Goal: Information Seeking & Learning: Learn about a topic

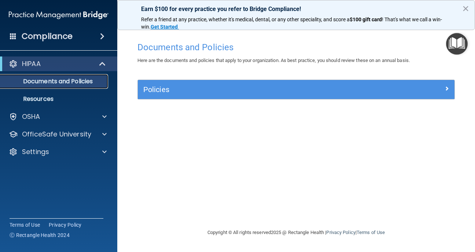
click at [80, 80] on p "Documents and Policies" at bounding box center [55, 81] width 100 height 7
click at [59, 105] on link "Resources" at bounding box center [51, 99] width 116 height 15
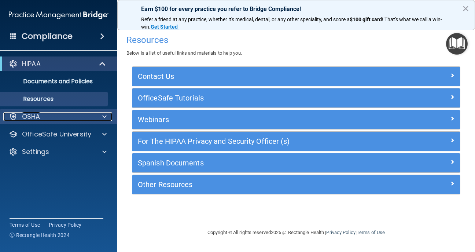
click at [42, 120] on div "OSHA" at bounding box center [48, 116] width 91 height 9
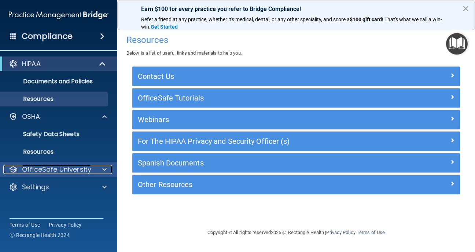
click at [103, 168] on span at bounding box center [104, 169] width 4 height 9
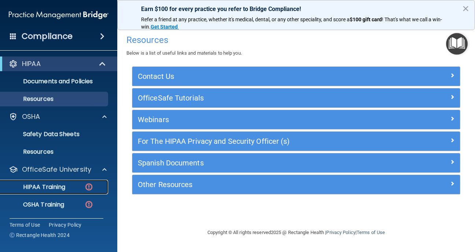
click at [69, 184] on div "HIPAA Training" at bounding box center [55, 186] width 100 height 7
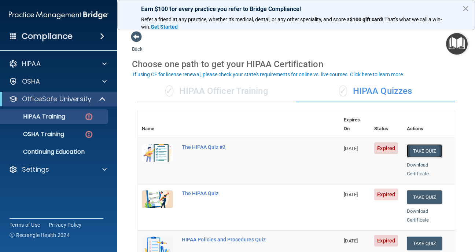
click at [422, 144] on button "Take Quiz" at bounding box center [424, 151] width 35 height 14
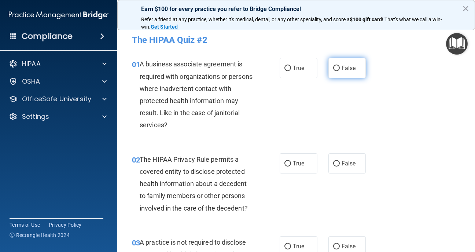
click at [336, 69] on input "False" at bounding box center [336, 69] width 7 height 6
radio input "true"
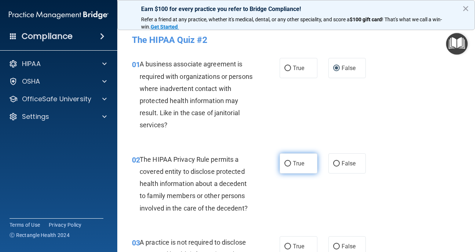
click at [288, 165] on input "True" at bounding box center [288, 164] width 7 height 6
radio input "true"
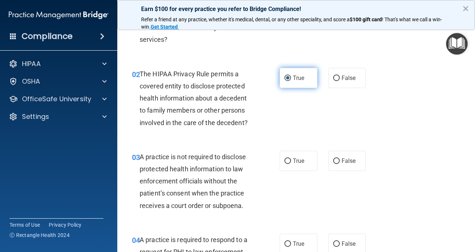
scroll to position [117, 0]
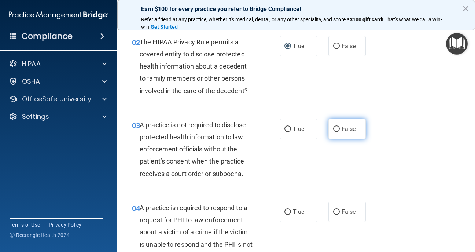
click at [338, 129] on input "False" at bounding box center [336, 130] width 7 height 6
radio input "true"
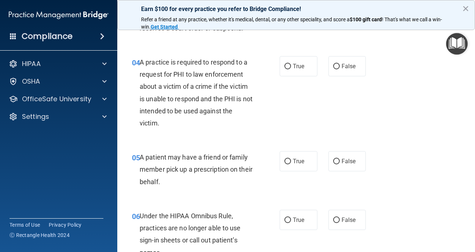
scroll to position [264, 0]
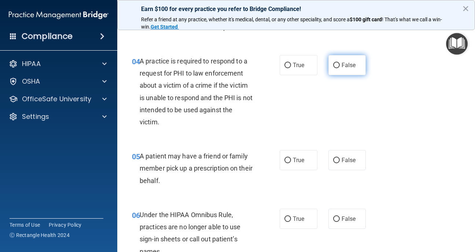
click at [338, 64] on input "False" at bounding box center [336, 66] width 7 height 6
radio input "true"
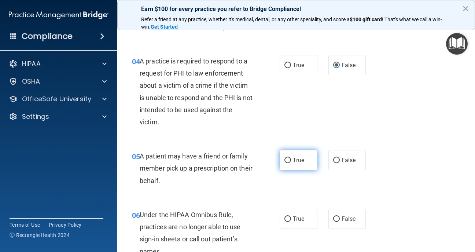
click at [289, 161] on input "True" at bounding box center [288, 161] width 7 height 6
radio input "true"
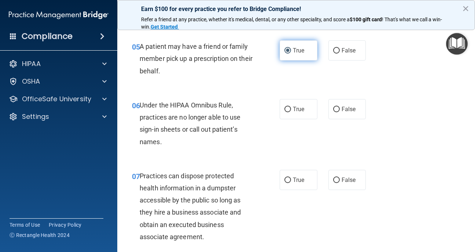
scroll to position [381, 0]
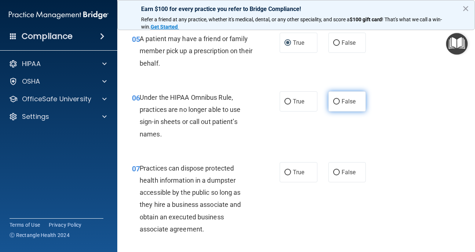
click at [337, 102] on input "False" at bounding box center [336, 102] width 7 height 6
radio input "true"
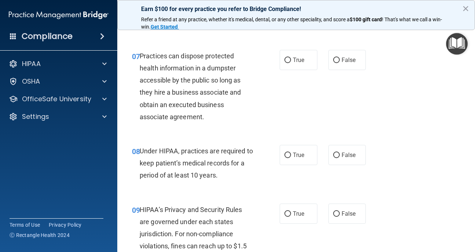
scroll to position [499, 0]
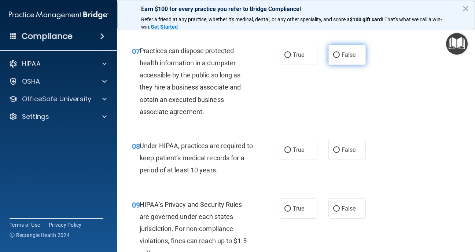
click at [337, 53] on input "False" at bounding box center [336, 55] width 7 height 6
radio input "true"
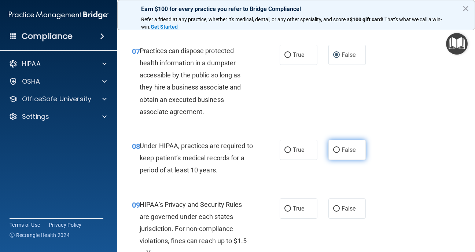
click at [336, 150] on input "False" at bounding box center [336, 150] width 7 height 6
radio input "true"
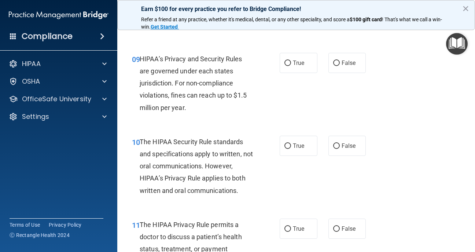
scroll to position [645, 0]
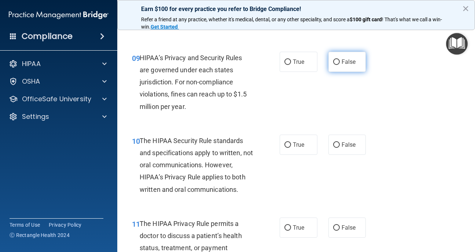
click at [337, 60] on input "False" at bounding box center [336, 62] width 7 height 6
radio input "true"
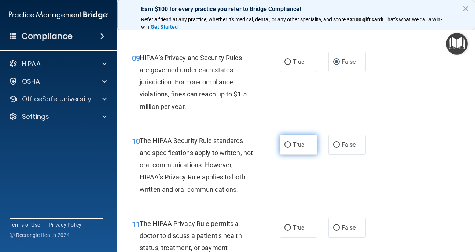
click at [287, 147] on input "True" at bounding box center [288, 145] width 7 height 6
radio input "true"
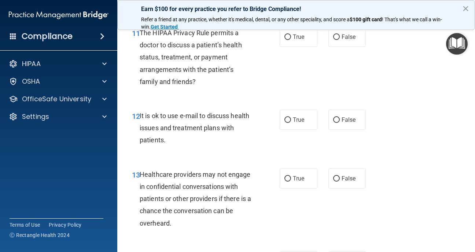
scroll to position [821, 0]
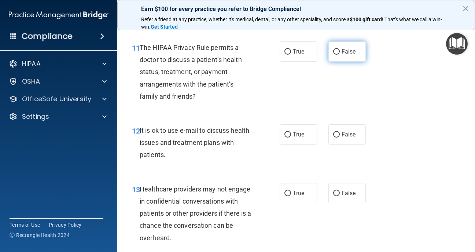
click at [336, 51] on input "False" at bounding box center [336, 52] width 7 height 6
radio input "true"
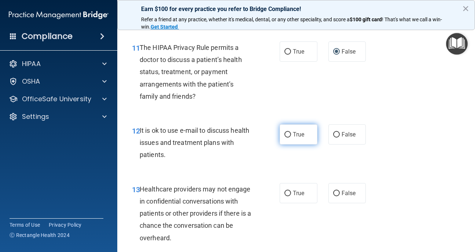
click at [288, 134] on input "True" at bounding box center [288, 135] width 7 height 6
radio input "true"
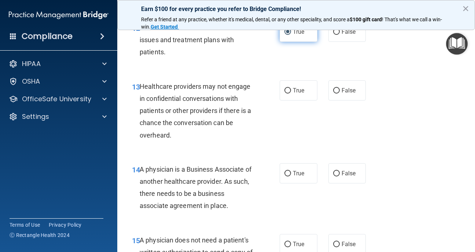
scroll to position [939, 0]
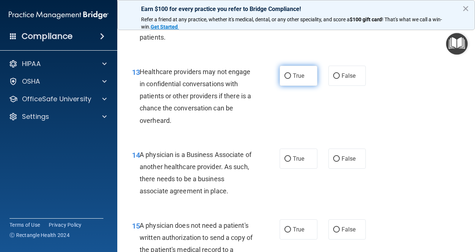
click at [286, 75] on input "True" at bounding box center [288, 76] width 7 height 6
radio input "true"
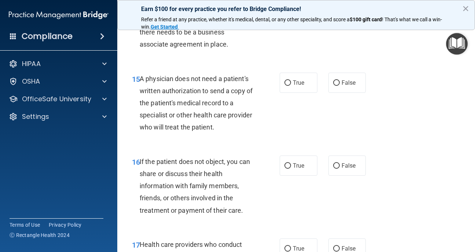
scroll to position [1100, 0]
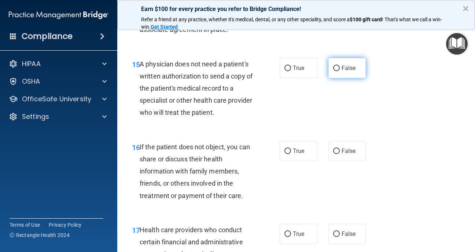
click at [335, 67] on input "False" at bounding box center [336, 69] width 7 height 6
radio input "true"
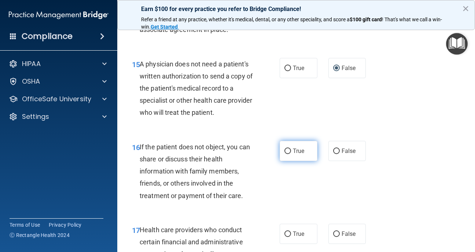
click at [289, 150] on input "True" at bounding box center [288, 152] width 7 height 6
radio input "true"
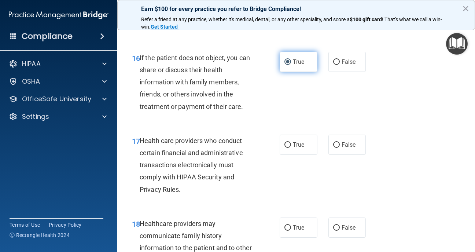
scroll to position [1217, 0]
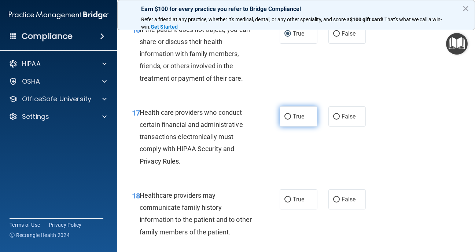
click at [287, 116] on input "True" at bounding box center [288, 117] width 7 height 6
radio input "true"
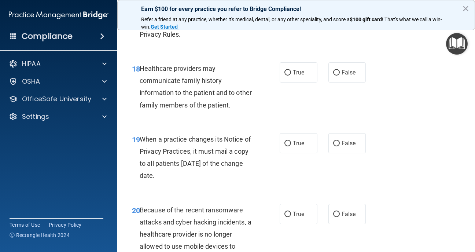
scroll to position [1379, 0]
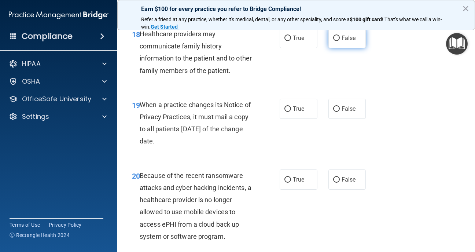
click at [336, 36] on input "False" at bounding box center [336, 39] width 7 height 6
radio input "true"
click at [289, 106] on input "True" at bounding box center [288, 109] width 7 height 6
radio input "true"
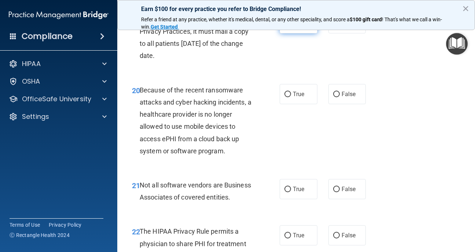
scroll to position [1481, 0]
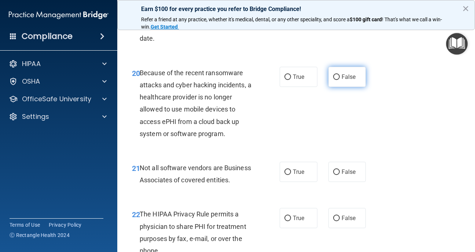
click at [336, 77] on input "False" at bounding box center [336, 77] width 7 height 6
radio input "true"
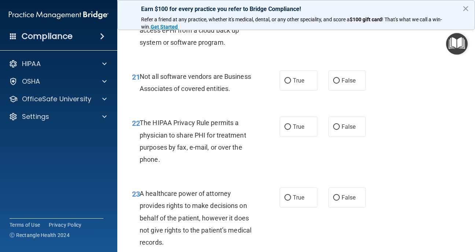
scroll to position [1584, 0]
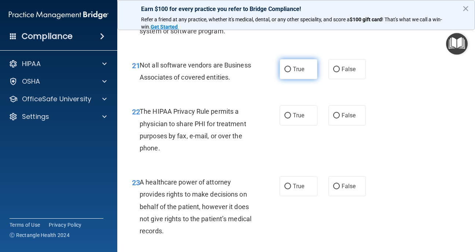
click at [289, 68] on input "True" at bounding box center [288, 70] width 7 height 6
radio input "true"
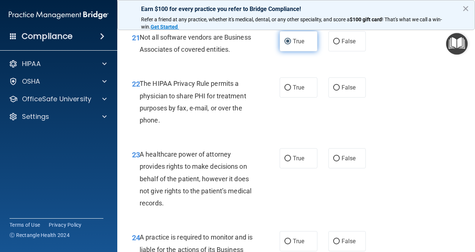
scroll to position [1599, 0]
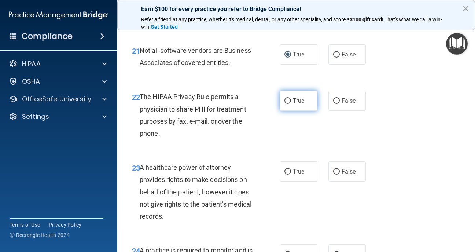
click at [285, 101] on input "True" at bounding box center [288, 101] width 7 height 6
radio input "true"
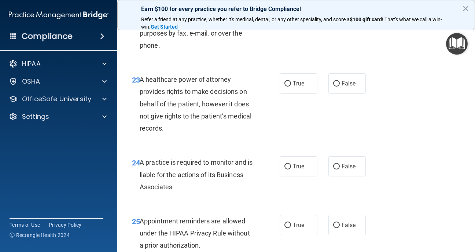
scroll to position [1701, 0]
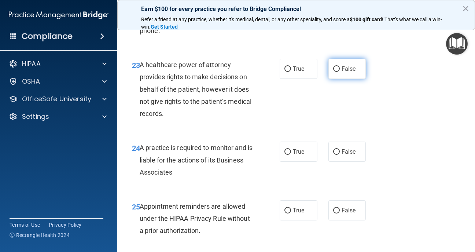
click at [335, 69] on input "False" at bounding box center [336, 69] width 7 height 6
radio input "true"
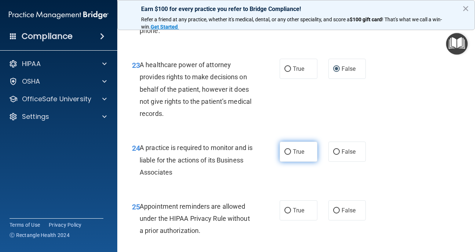
click at [289, 154] on input "True" at bounding box center [288, 152] width 7 height 6
radio input "true"
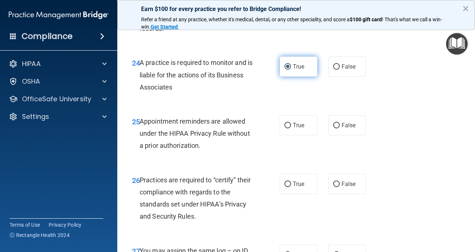
scroll to position [1789, 0]
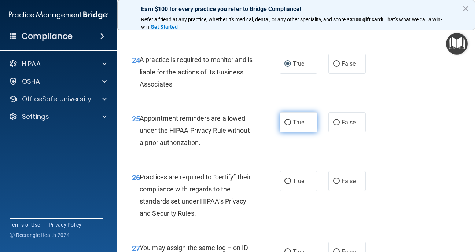
click at [291, 122] on input "True" at bounding box center [288, 123] width 7 height 6
radio input "true"
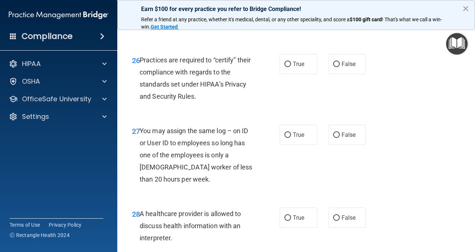
scroll to position [1907, 0]
click at [287, 64] on input "True" at bounding box center [288, 64] width 7 height 6
radio input "true"
click at [337, 133] on input "False" at bounding box center [336, 135] width 7 height 6
radio input "true"
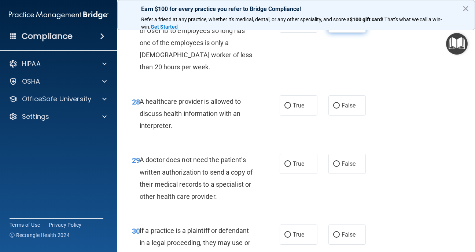
scroll to position [2024, 0]
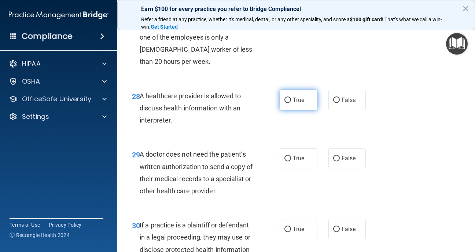
click at [287, 99] on input "True" at bounding box center [288, 101] width 7 height 6
radio input "true"
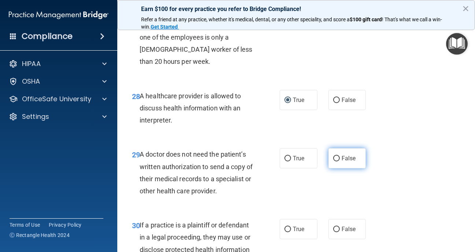
click at [336, 160] on input "False" at bounding box center [336, 159] width 7 height 6
radio input "true"
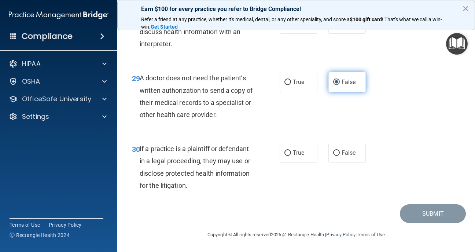
scroll to position [2101, 0]
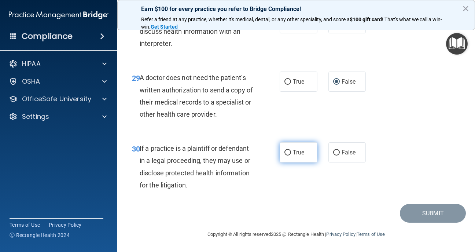
click at [288, 151] on input "True" at bounding box center [288, 153] width 7 height 6
radio input "true"
click at [465, 8] on button "×" at bounding box center [465, 9] width 7 height 12
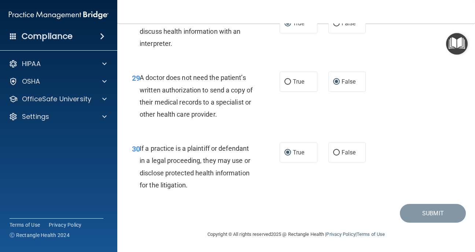
click at [454, 151] on div "30 If a practice is a plaintiff or defendant in a legal proceeding, they may us…" at bounding box center [297, 168] width 340 height 71
click at [433, 129] on div "29 A doctor does not need the patient’s written authorization to send a copy of…" at bounding box center [297, 97] width 340 height 71
drag, startPoint x: 454, startPoint y: 127, endPoint x: 429, endPoint y: 127, distance: 24.6
click at [450, 127] on div "29 A doctor does not need the patient’s written authorization to send a copy of…" at bounding box center [297, 97] width 340 height 71
click at [424, 72] on div "29 A doctor does not need the patient’s written authorization to send a copy of…" at bounding box center [297, 97] width 340 height 71
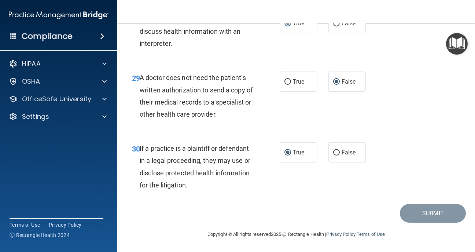
click at [421, 72] on div "29 A doctor does not need the patient’s written authorization to send a copy of…" at bounding box center [297, 97] width 340 height 71
click at [420, 72] on div "29 A doctor does not need the patient’s written authorization to send a copy of…" at bounding box center [297, 97] width 340 height 71
drag, startPoint x: 420, startPoint y: 72, endPoint x: 413, endPoint y: 66, distance: 8.8
click at [414, 66] on div "29 A doctor does not need the patient’s written authorization to send a copy of…" at bounding box center [297, 97] width 340 height 71
click at [423, 102] on div "29 A doctor does not need the patient’s written authorization to send a copy of…" at bounding box center [297, 97] width 340 height 71
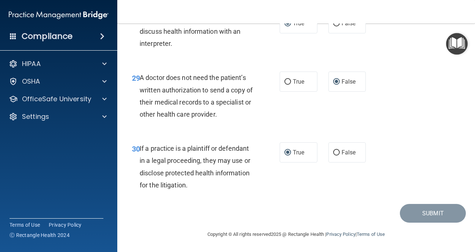
click at [345, 202] on div "30 If a practice is a plaintiff or defendant in a legal proceeding, they may us…" at bounding box center [297, 168] width 340 height 71
click at [419, 127] on div "29 A doctor does not need the patient’s written authorization to send a copy of…" at bounding box center [297, 97] width 340 height 71
click at [120, 153] on main "- The HIPAA Quiz #2 This quiz doesn’t expire until [DATE]. Are you sure you wan…" at bounding box center [296, 137] width 358 height 228
click at [407, 44] on div "28 A healthcare provider is allowed to discuss health information with an inter…" at bounding box center [297, 33] width 340 height 59
click at [336, 250] on main "- The HIPAA Quiz #2 This quiz doesn’t expire until [DATE]. Are you sure you wan…" at bounding box center [296, 137] width 358 height 228
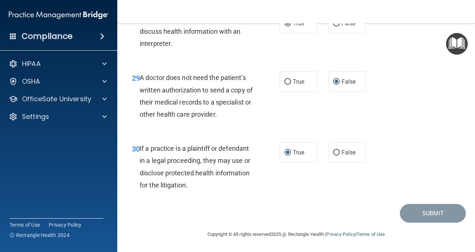
click at [177, 205] on div "Submit" at bounding box center [297, 213] width 340 height 19
click at [408, 86] on div "29 A doctor does not need the patient’s written authorization to send a copy of…" at bounding box center [297, 97] width 340 height 71
drag, startPoint x: 404, startPoint y: 152, endPoint x: 404, endPoint y: 143, distance: 9.2
click at [404, 143] on div "30 If a practice is a plaintiff or defendant in a legal proceeding, they may us…" at bounding box center [297, 168] width 340 height 71
click at [458, 43] on img "Open Resource Center" at bounding box center [457, 44] width 22 height 22
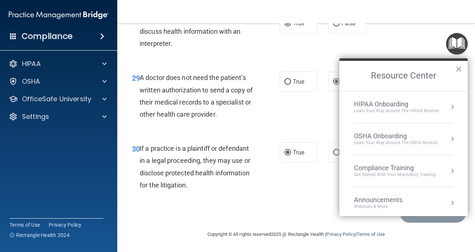
click at [413, 55] on div "28 A healthcare provider is allowed to discuss health information with an inter…" at bounding box center [297, 33] width 340 height 59
click at [406, 45] on div "28 A healthcare provider is allowed to discuss health information with an inter…" at bounding box center [297, 33] width 340 height 59
click at [283, 209] on div "Submit" at bounding box center [297, 213] width 340 height 19
click at [460, 70] on button "×" at bounding box center [458, 69] width 7 height 12
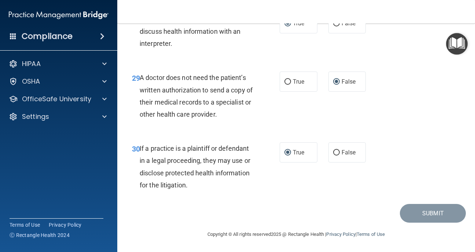
click at [460, 69] on div "29 A doctor does not need the patient’s written authorization to send a copy of…" at bounding box center [297, 97] width 340 height 71
click at [122, 28] on div "28 A healthcare provider is allowed to discuss health information with an inter…" at bounding box center [206, 33] width 170 height 40
click at [136, 74] on span "29" at bounding box center [136, 78] width 8 height 9
click at [147, 44] on span "A healthcare provider is allowed to discuss health information with an interpre…" at bounding box center [191, 31] width 102 height 32
click at [288, 82] on input "True" at bounding box center [288, 82] width 7 height 6
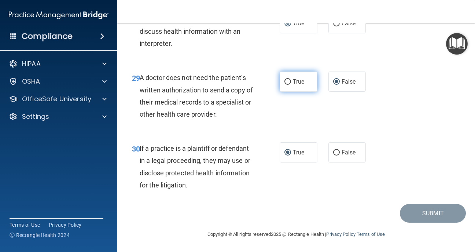
radio input "true"
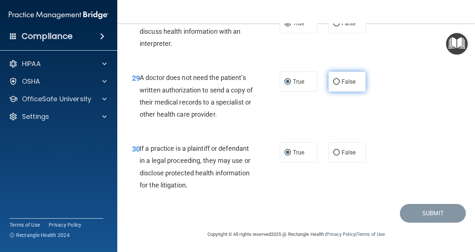
click at [338, 83] on input "False" at bounding box center [336, 82] width 7 height 6
radio input "true"
radio input "false"
click at [384, 61] on div "28 A healthcare provider is allowed to discuss health information with an inter…" at bounding box center [297, 33] width 340 height 59
drag, startPoint x: 432, startPoint y: 161, endPoint x: 429, endPoint y: 143, distance: 18.2
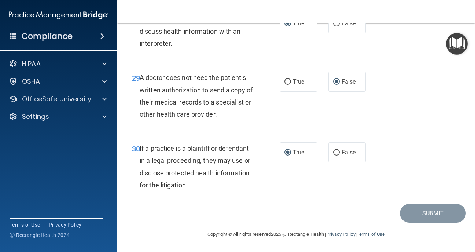
click at [429, 143] on div "30 If a practice is a plaintiff or defendant in a legal proceeding, they may us…" at bounding box center [297, 168] width 340 height 71
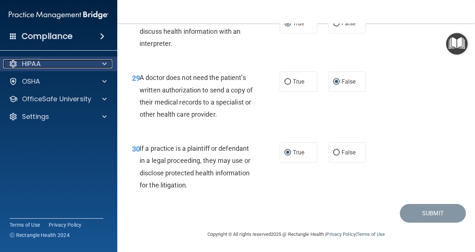
click at [104, 64] on span at bounding box center [104, 63] width 4 height 9
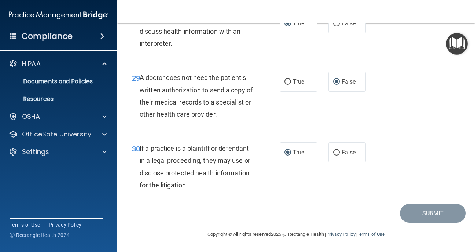
click at [400, 100] on div "29 A doctor does not need the patient’s written authorization to send a copy of…" at bounding box center [297, 97] width 340 height 71
click at [421, 151] on div "30 If a practice is a plaintiff or defendant in a legal proceeding, they may us…" at bounding box center [297, 168] width 340 height 71
click at [102, 37] on span at bounding box center [102, 36] width 4 height 9
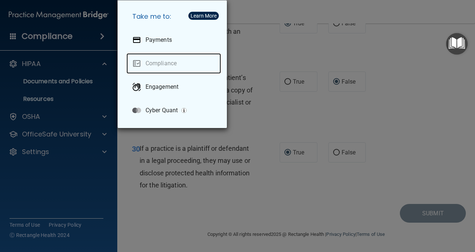
click at [166, 64] on link "Compliance" at bounding box center [174, 63] width 95 height 21
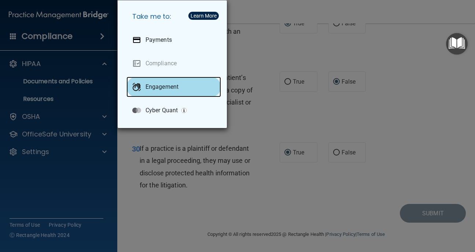
click at [166, 84] on p "Engagement" at bounding box center [162, 86] width 33 height 7
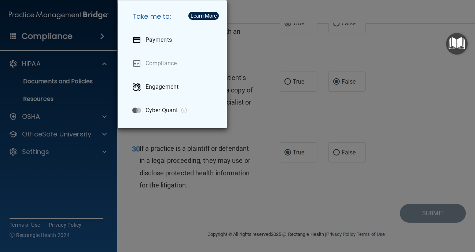
click at [87, 67] on div "Take me to: Payments Compliance Engagement Cyber Quant" at bounding box center [237, 126] width 475 height 252
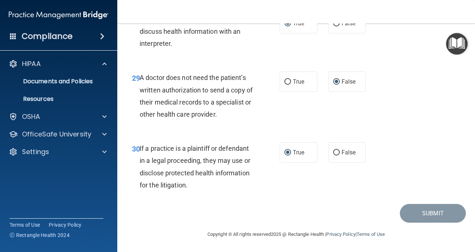
click at [194, 58] on div "28 A healthcare provider is allowed to discuss health information with an inter…" at bounding box center [297, 33] width 340 height 59
click at [100, 36] on span at bounding box center [102, 36] width 4 height 9
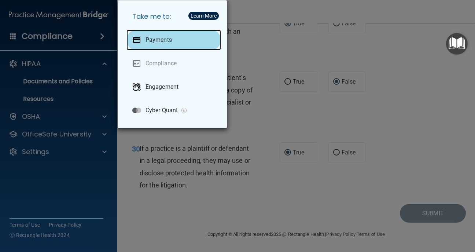
click at [156, 40] on p "Payments" at bounding box center [159, 39] width 26 height 7
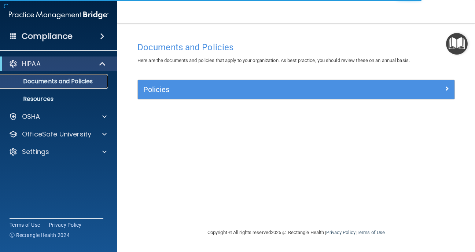
click at [87, 82] on p "Documents and Policies" at bounding box center [55, 81] width 100 height 7
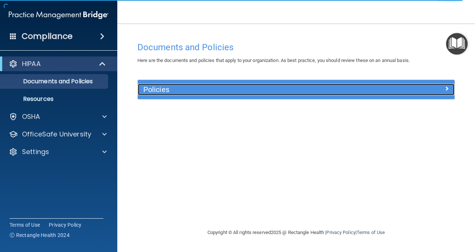
click at [363, 85] on h5 "Policies" at bounding box center [256, 89] width 227 height 8
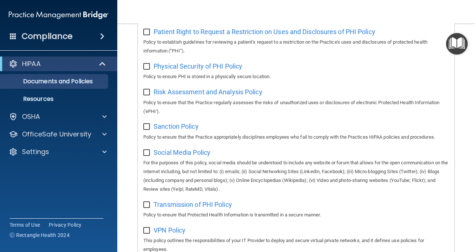
scroll to position [499, 0]
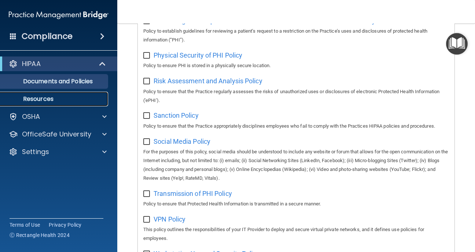
click at [87, 102] on p "Resources" at bounding box center [55, 98] width 100 height 7
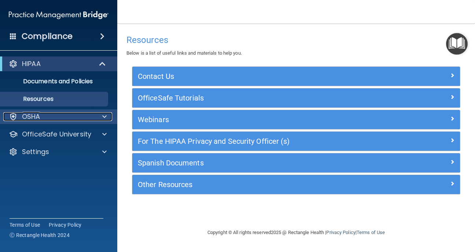
click at [106, 115] on span at bounding box center [104, 116] width 4 height 9
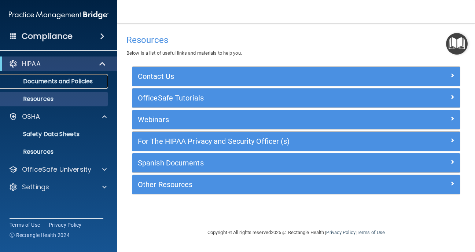
click at [90, 80] on p "Documents and Policies" at bounding box center [55, 81] width 100 height 7
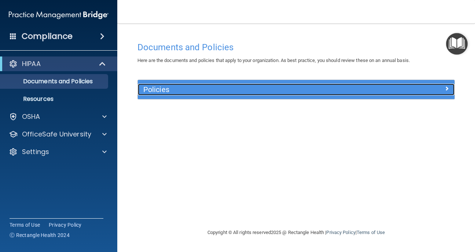
click at [219, 85] on div "Policies" at bounding box center [257, 90] width 238 height 12
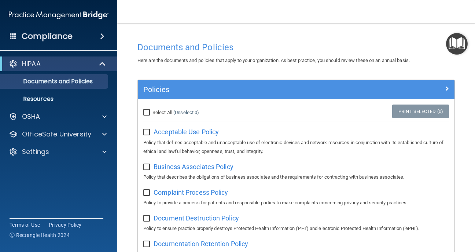
click at [105, 36] on span at bounding box center [102, 36] width 4 height 9
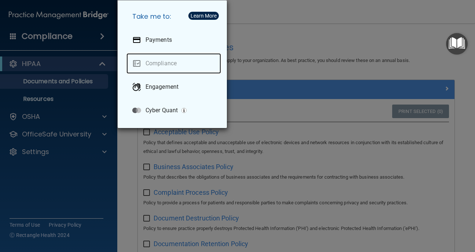
click at [153, 60] on link "Compliance" at bounding box center [174, 63] width 95 height 21
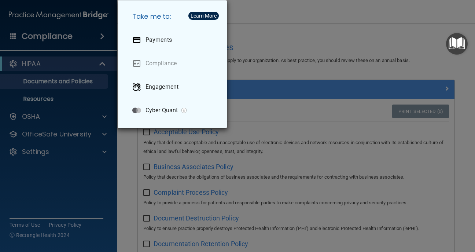
click at [100, 33] on div "Take me to: Payments Compliance Engagement Cyber Quant" at bounding box center [237, 126] width 475 height 252
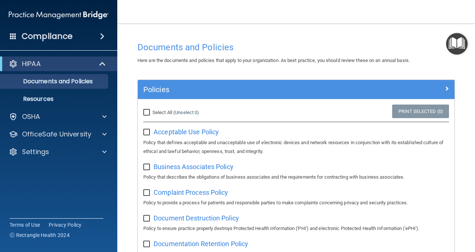
click at [63, 36] on h4 "Compliance" at bounding box center [47, 36] width 51 height 10
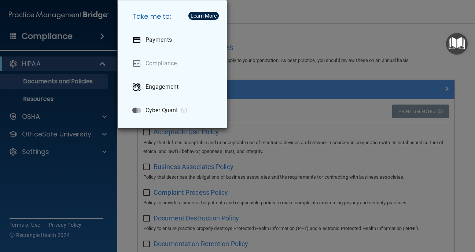
click at [133, 10] on h5 "Take me to:" at bounding box center [174, 16] width 95 height 21
click at [55, 43] on div "Take me to: Payments Compliance Engagement Cyber Quant" at bounding box center [237, 126] width 475 height 252
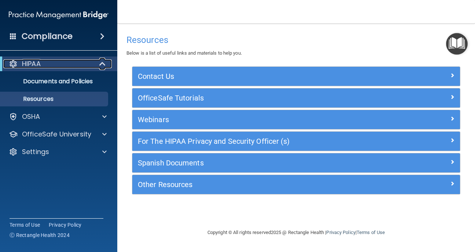
click at [53, 60] on div "HIPAA" at bounding box center [48, 63] width 91 height 9
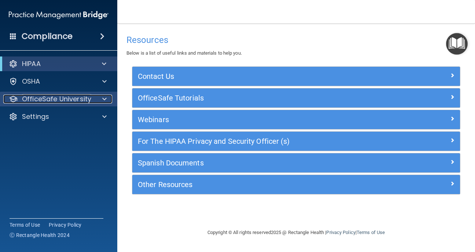
click at [63, 96] on p "OfficeSafe University" at bounding box center [56, 99] width 69 height 9
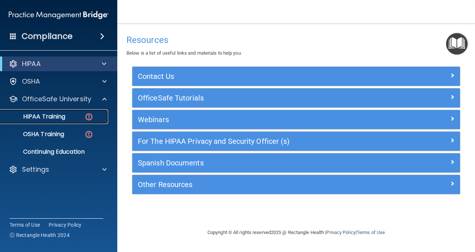
click at [48, 116] on p "HIPAA Training" at bounding box center [35, 116] width 61 height 7
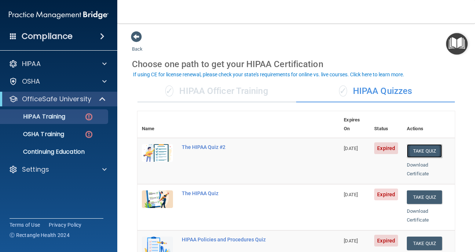
click at [431, 144] on button "Take Quiz" at bounding box center [424, 151] width 35 height 14
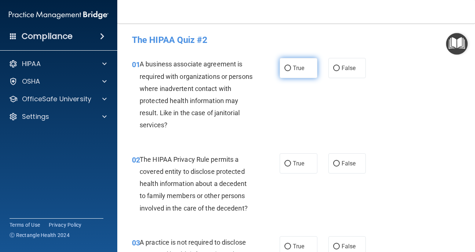
click at [289, 69] on input "True" at bounding box center [288, 69] width 7 height 6
radio input "true"
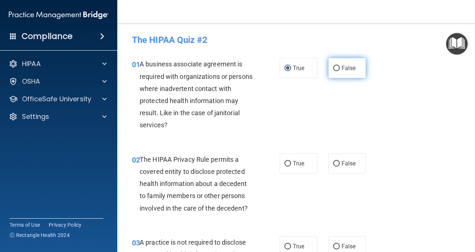
click at [336, 68] on input "False" at bounding box center [336, 69] width 7 height 6
radio input "true"
radio input "false"
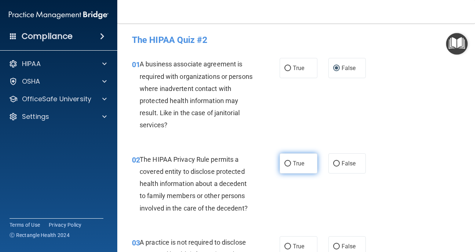
click at [287, 162] on input "True" at bounding box center [288, 164] width 7 height 6
radio input "true"
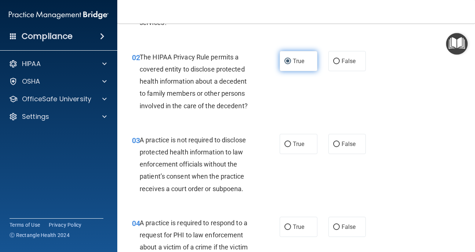
scroll to position [103, 0]
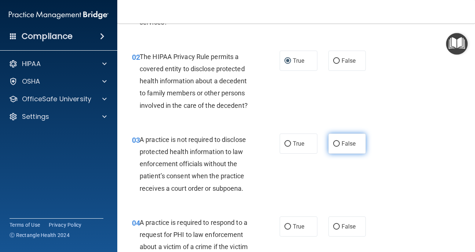
click at [336, 144] on input "False" at bounding box center [336, 144] width 7 height 6
radio input "true"
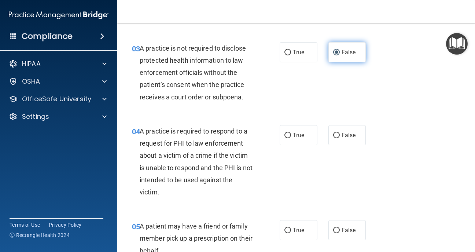
scroll to position [205, 0]
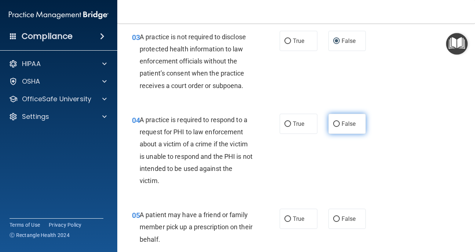
click at [336, 127] on input "False" at bounding box center [336, 124] width 7 height 6
radio input "true"
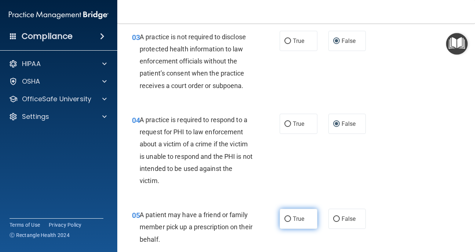
click at [289, 221] on input "True" at bounding box center [288, 219] width 7 height 6
radio input "true"
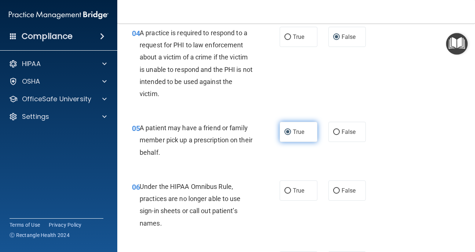
scroll to position [293, 0]
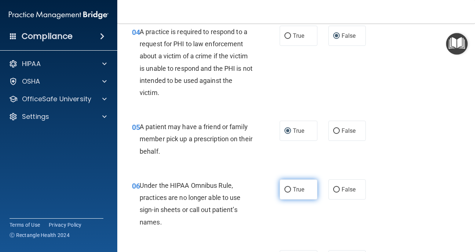
click at [286, 190] on input "True" at bounding box center [288, 190] width 7 height 6
radio input "true"
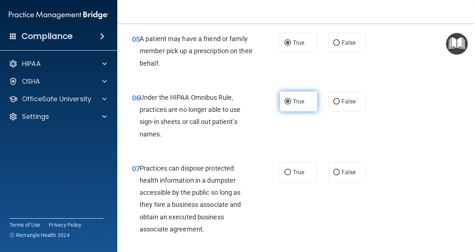
scroll to position [396, 0]
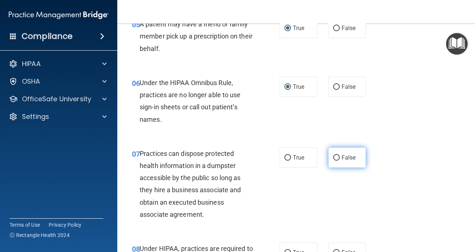
click at [334, 159] on input "False" at bounding box center [336, 158] width 7 height 6
radio input "true"
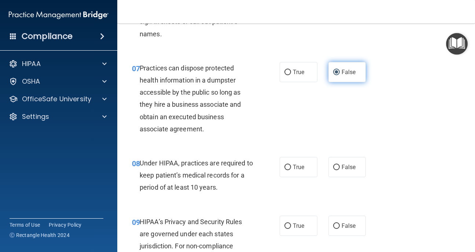
scroll to position [499, 0]
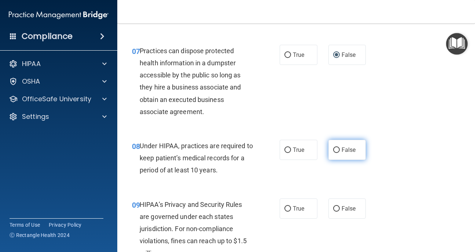
click at [336, 151] on input "False" at bounding box center [336, 150] width 7 height 6
radio input "true"
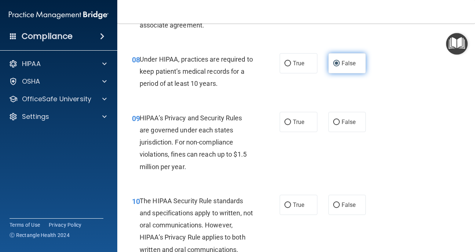
scroll to position [587, 0]
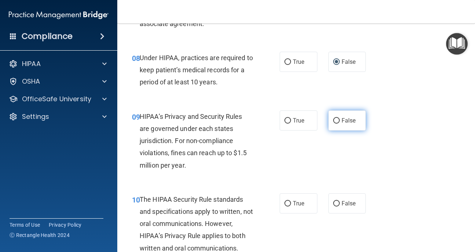
click at [334, 120] on input "False" at bounding box center [336, 121] width 7 height 6
radio input "true"
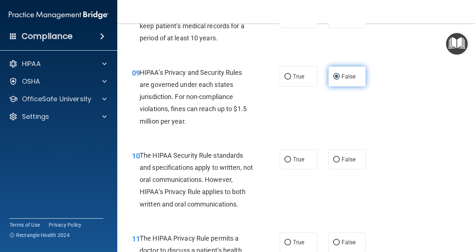
scroll to position [645, 0]
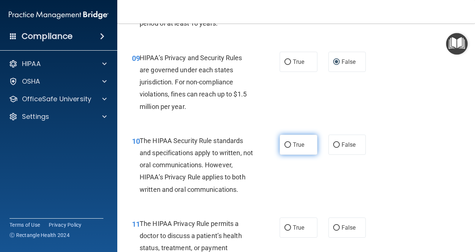
click at [288, 144] on input "True" at bounding box center [288, 145] width 7 height 6
radio input "true"
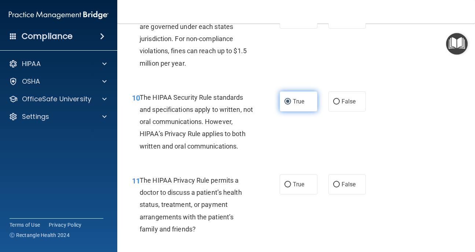
scroll to position [689, 0]
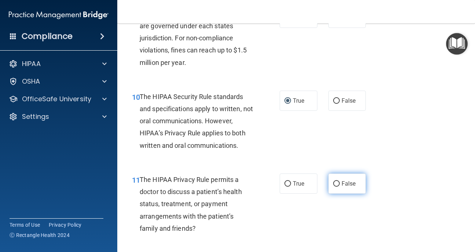
click at [335, 183] on input "False" at bounding box center [336, 184] width 7 height 6
radio input "true"
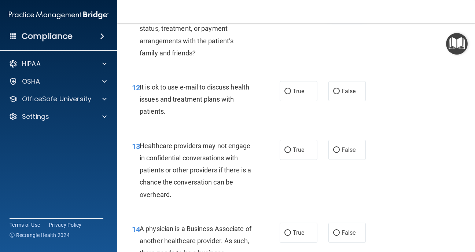
scroll to position [865, 0]
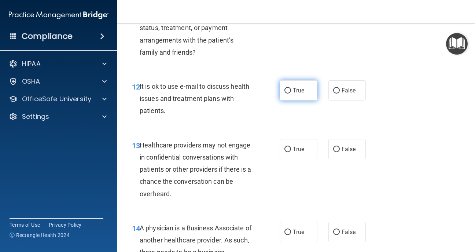
click at [287, 90] on input "True" at bounding box center [288, 91] width 7 height 6
radio input "true"
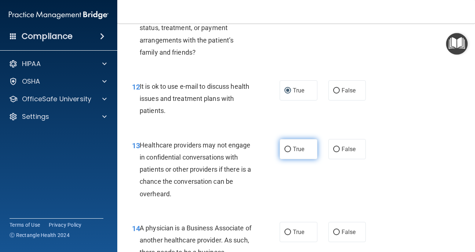
click at [291, 148] on input "True" at bounding box center [288, 150] width 7 height 6
radio input "true"
click at [288, 230] on input "True" at bounding box center [288, 233] width 7 height 6
radio input "true"
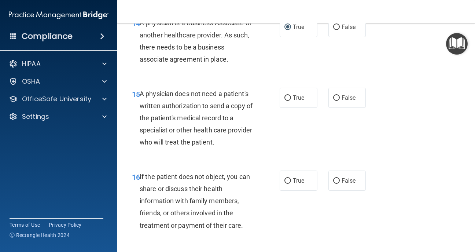
scroll to position [1071, 0]
click at [336, 99] on input "False" at bounding box center [336, 98] width 7 height 6
radio input "true"
click at [289, 179] on input "True" at bounding box center [288, 181] width 7 height 6
radio input "true"
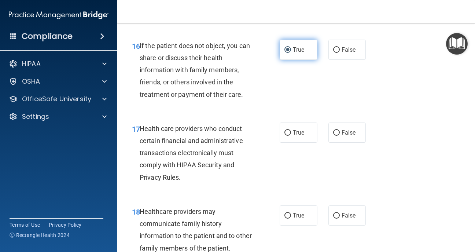
scroll to position [1203, 0]
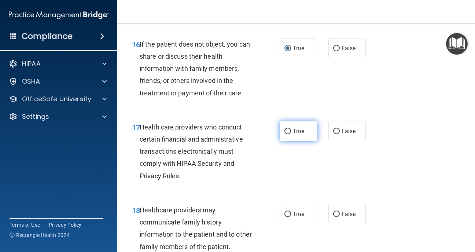
click at [286, 129] on input "True" at bounding box center [288, 132] width 7 height 6
radio input "true"
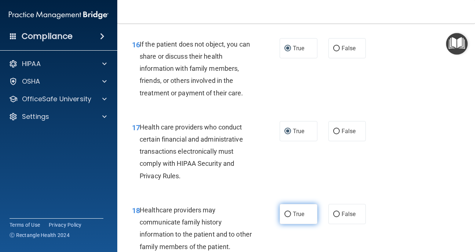
click at [288, 216] on input "True" at bounding box center [288, 215] width 7 height 6
radio input "true"
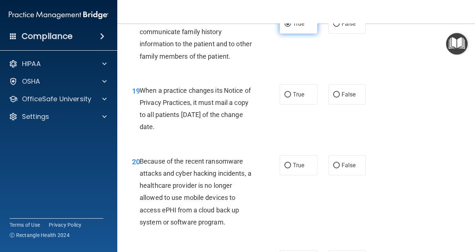
scroll to position [1393, 0]
click at [287, 94] on input "True" at bounding box center [288, 95] width 7 height 6
radio input "true"
click at [335, 164] on input "False" at bounding box center [336, 165] width 7 height 6
radio input "true"
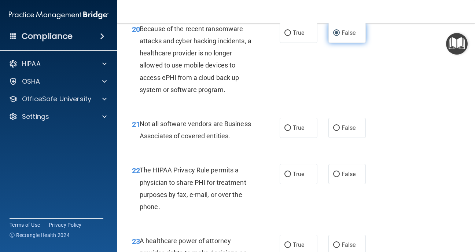
scroll to position [1540, 0]
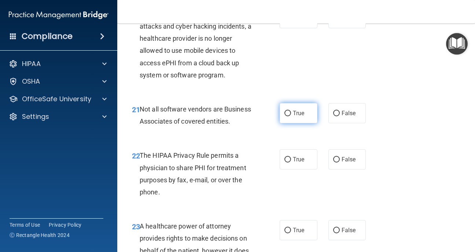
click at [288, 113] on input "True" at bounding box center [288, 114] width 7 height 6
radio input "true"
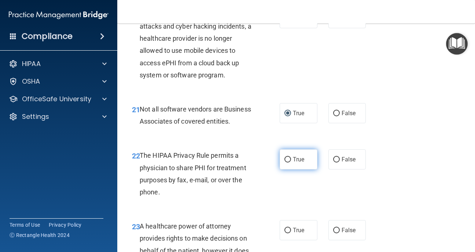
click at [287, 160] on input "True" at bounding box center [288, 160] width 7 height 6
radio input "true"
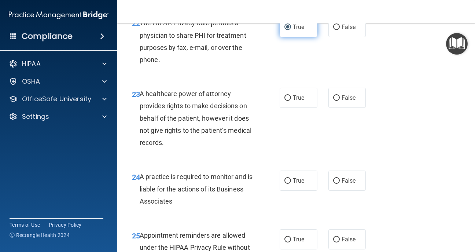
scroll to position [1687, 0]
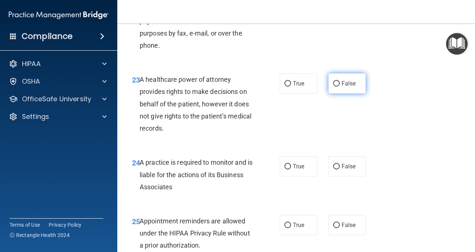
click at [340, 84] on label "False" at bounding box center [348, 83] width 38 height 20
click at [340, 84] on input "False" at bounding box center [336, 84] width 7 height 6
radio input "true"
click at [340, 84] on label "False" at bounding box center [348, 83] width 38 height 20
click at [340, 84] on input "False" at bounding box center [336, 84] width 7 height 6
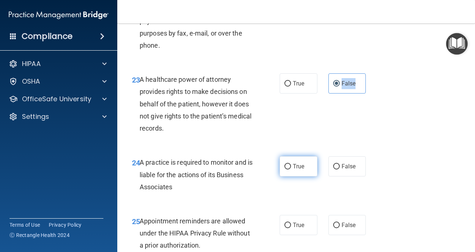
click at [287, 168] on input "True" at bounding box center [288, 167] width 7 height 6
radio input "true"
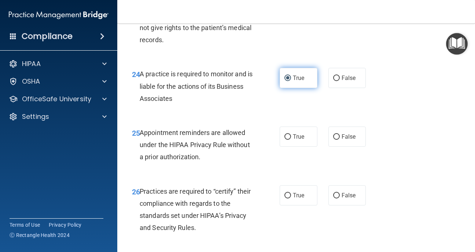
scroll to position [1789, 0]
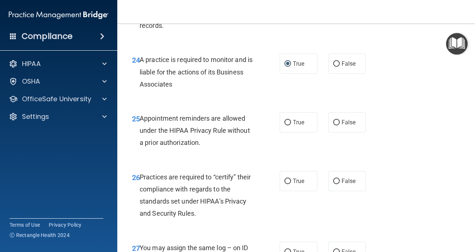
drag, startPoint x: 289, startPoint y: 123, endPoint x: 289, endPoint y: 143, distance: 20.2
click at [289, 124] on input "True" at bounding box center [288, 123] width 7 height 6
radio input "true"
click at [289, 181] on input "True" at bounding box center [288, 182] width 7 height 6
radio input "true"
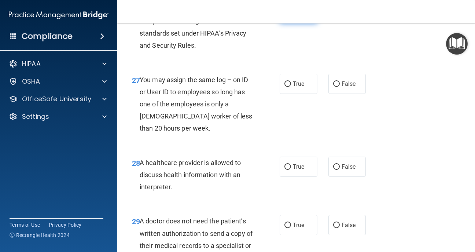
scroll to position [1965, 0]
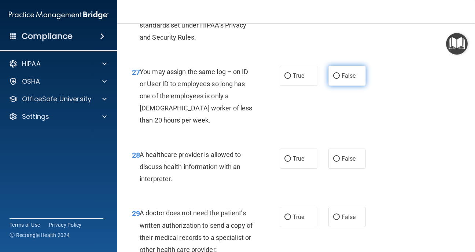
click at [337, 75] on input "False" at bounding box center [336, 76] width 7 height 6
radio input "true"
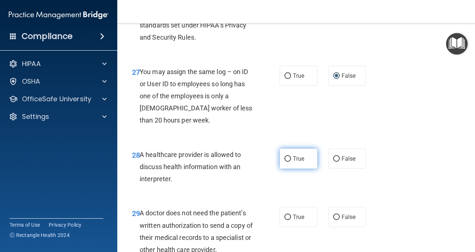
click at [287, 157] on input "True" at bounding box center [288, 159] width 7 height 6
radio input "true"
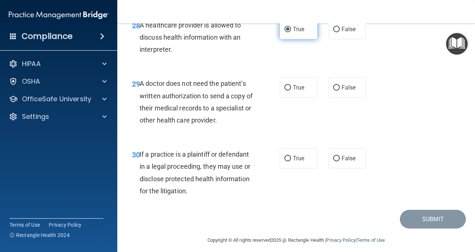
scroll to position [2101, 0]
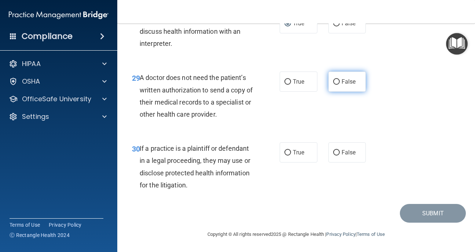
click at [336, 83] on input "False" at bounding box center [336, 82] width 7 height 6
radio input "true"
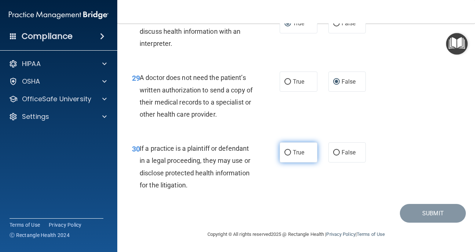
click at [290, 152] on input "True" at bounding box center [288, 153] width 7 height 6
radio input "true"
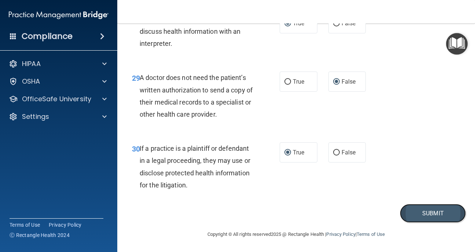
click at [421, 212] on button "Submit" at bounding box center [433, 213] width 66 height 19
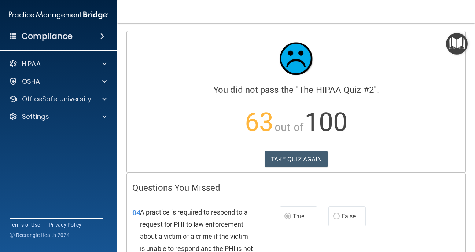
click at [296, 161] on button "TAKE QUIZ AGAIN" at bounding box center [296, 159] width 63 height 16
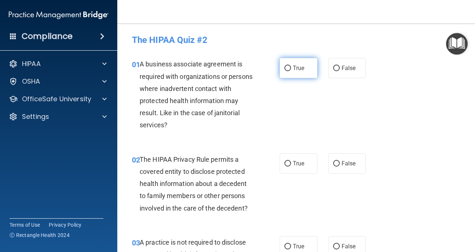
click at [290, 67] on input "True" at bounding box center [288, 69] width 7 height 6
radio input "true"
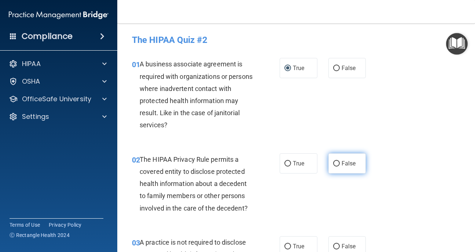
click at [335, 164] on input "False" at bounding box center [336, 164] width 7 height 6
radio input "true"
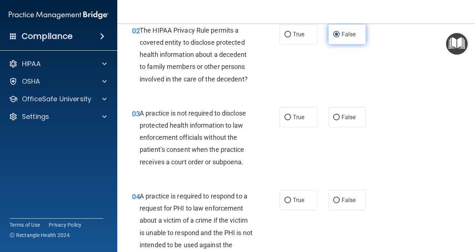
scroll to position [132, 0]
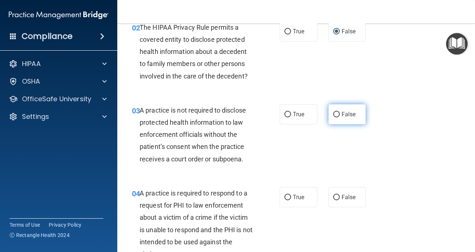
click at [335, 116] on input "False" at bounding box center [336, 115] width 7 height 6
radio input "true"
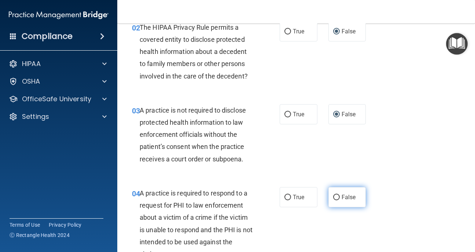
click at [335, 197] on input "False" at bounding box center [336, 198] width 7 height 6
radio input "true"
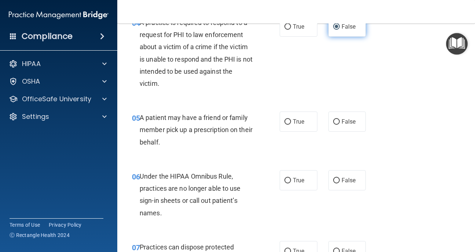
scroll to position [323, 0]
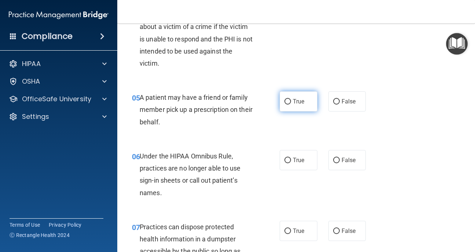
click at [287, 102] on input "True" at bounding box center [288, 102] width 7 height 6
radio input "true"
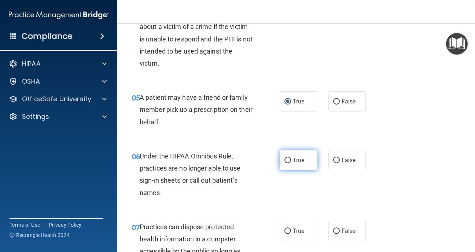
click at [285, 160] on input "True" at bounding box center [288, 161] width 7 height 6
radio input "true"
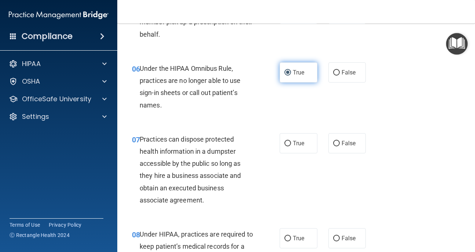
scroll to position [411, 0]
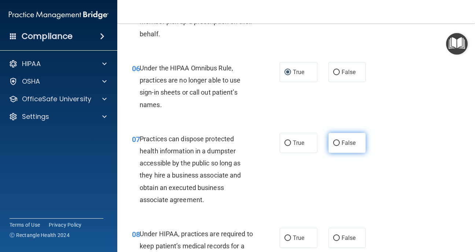
click at [337, 142] on input "False" at bounding box center [336, 143] width 7 height 6
radio input "true"
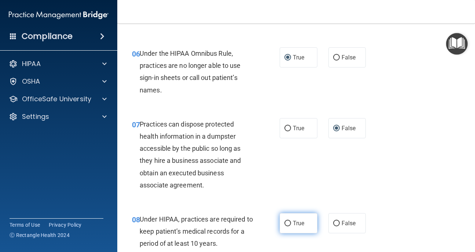
click at [288, 224] on input "True" at bounding box center [288, 224] width 7 height 6
radio input "true"
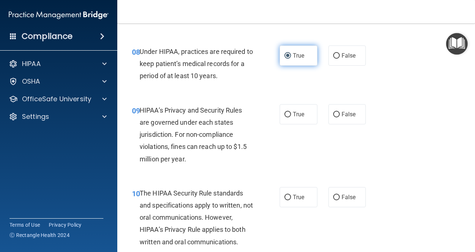
scroll to position [601, 0]
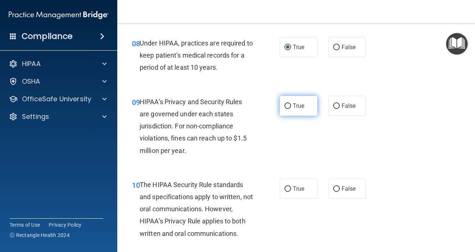
click at [289, 105] on input "True" at bounding box center [288, 106] width 7 height 6
radio input "true"
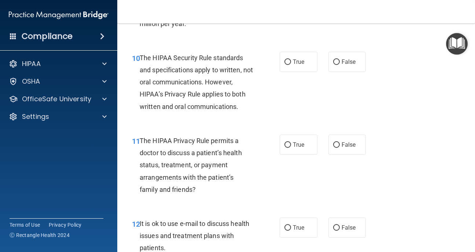
scroll to position [748, 0]
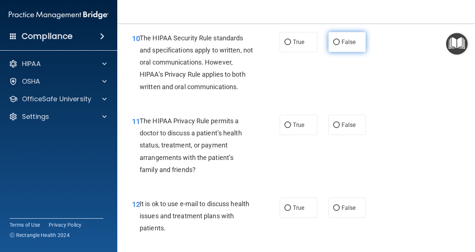
click at [337, 41] on input "False" at bounding box center [336, 43] width 7 height 6
radio input "true"
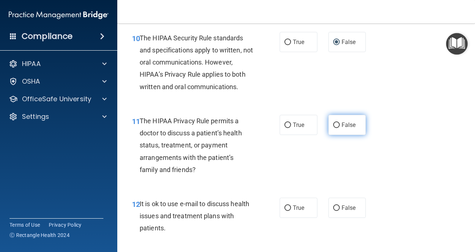
click at [335, 125] on input "False" at bounding box center [336, 125] width 7 height 6
radio input "true"
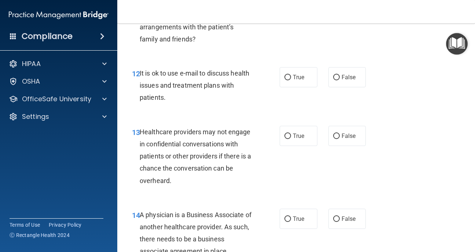
scroll to position [880, 0]
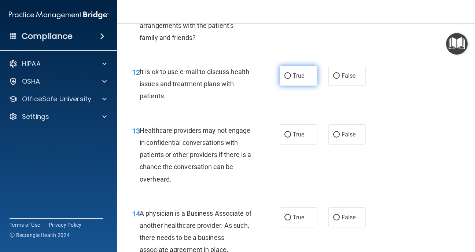
click at [289, 75] on input "True" at bounding box center [288, 76] width 7 height 6
radio input "true"
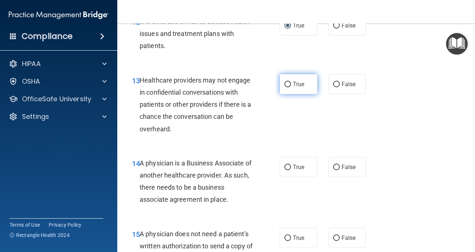
scroll to position [953, 0]
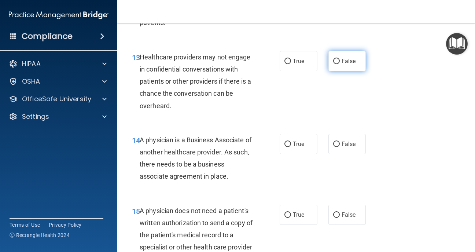
click at [337, 61] on input "False" at bounding box center [336, 62] width 7 height 6
radio input "true"
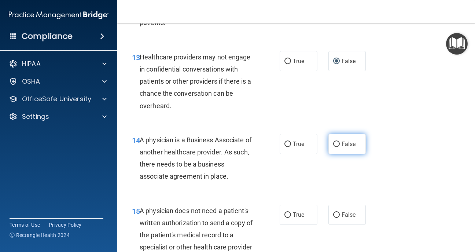
click at [335, 144] on input "False" at bounding box center [336, 145] width 7 height 6
radio input "true"
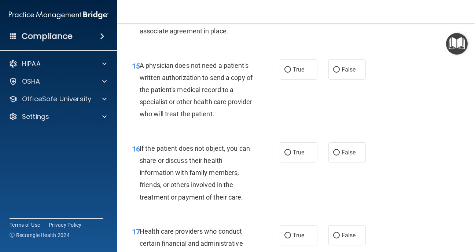
scroll to position [1100, 0]
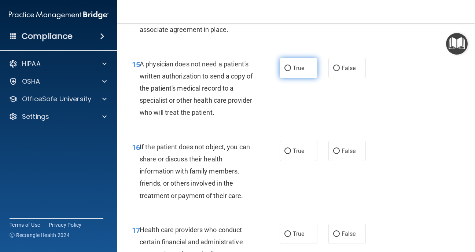
click at [290, 68] on input "True" at bounding box center [288, 69] width 7 height 6
radio input "true"
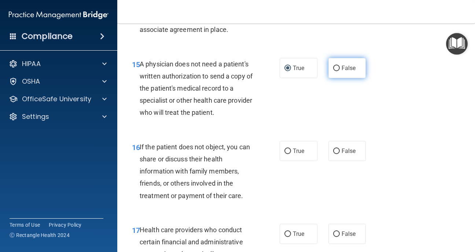
click at [337, 67] on input "False" at bounding box center [336, 69] width 7 height 6
radio input "true"
radio input "false"
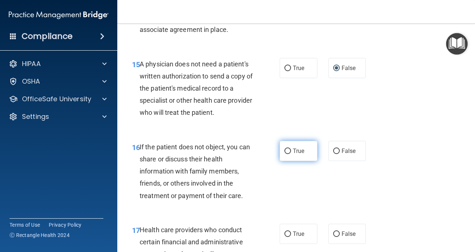
click at [288, 149] on input "True" at bounding box center [288, 152] width 7 height 6
radio input "true"
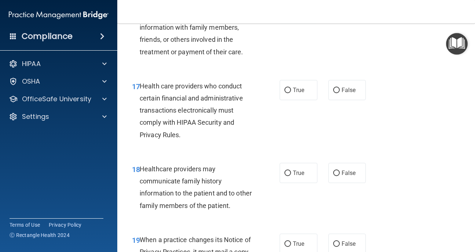
scroll to position [1247, 0]
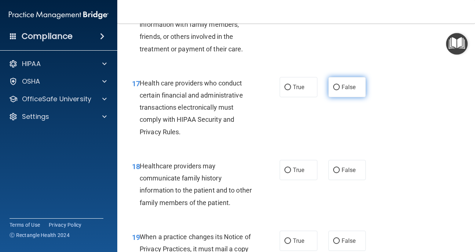
click at [336, 86] on input "False" at bounding box center [336, 88] width 7 height 6
radio input "true"
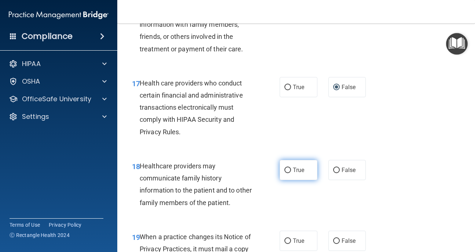
click at [287, 170] on input "True" at bounding box center [288, 171] width 7 height 6
radio input "true"
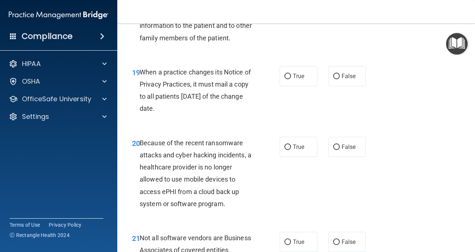
scroll to position [1437, 0]
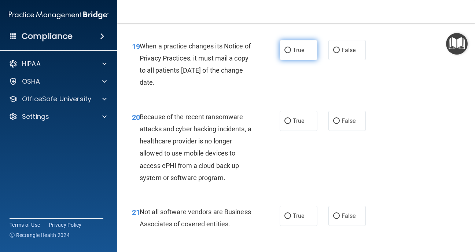
click at [287, 48] on input "True" at bounding box center [288, 51] width 7 height 6
radio input "true"
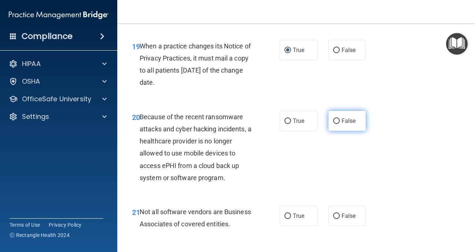
click at [335, 120] on input "False" at bounding box center [336, 121] width 7 height 6
radio input "true"
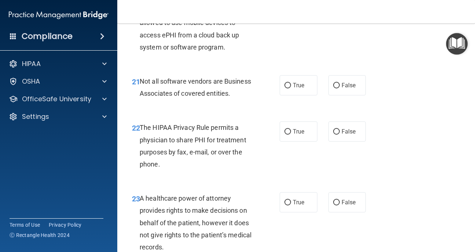
scroll to position [1569, 0]
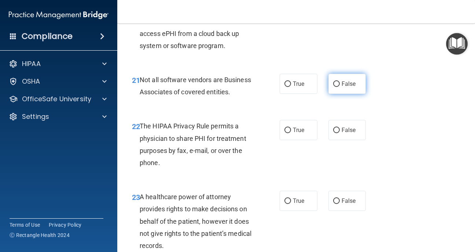
click at [338, 83] on input "False" at bounding box center [336, 84] width 7 height 6
radio input "true"
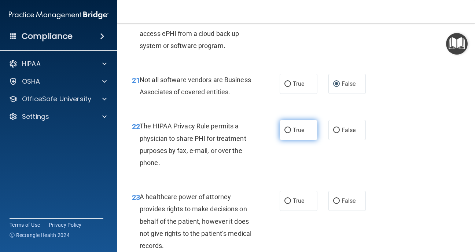
click at [290, 130] on input "True" at bounding box center [288, 131] width 7 height 6
radio input "true"
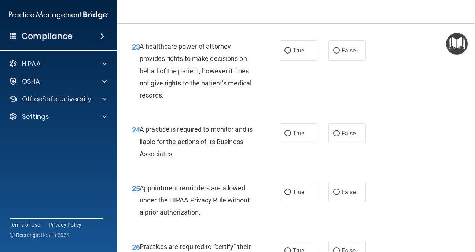
scroll to position [1716, 0]
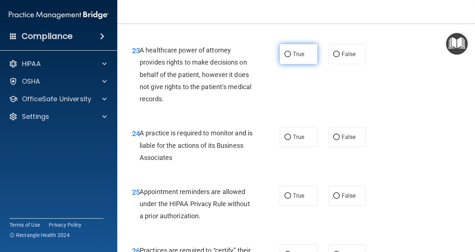
click at [287, 57] on input "True" at bounding box center [288, 55] width 7 height 6
radio input "true"
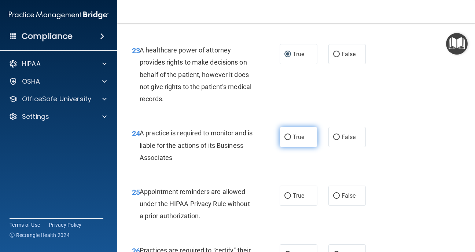
click at [287, 135] on input "True" at bounding box center [288, 138] width 7 height 6
radio input "true"
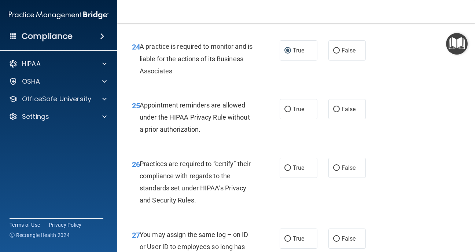
scroll to position [1804, 0]
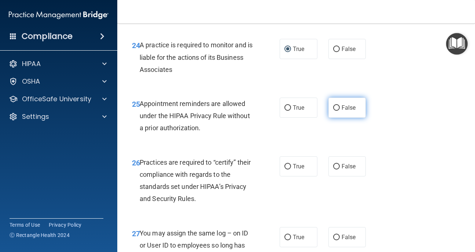
click at [333, 105] on label "False" at bounding box center [348, 108] width 38 height 20
click at [333, 105] on input "False" at bounding box center [336, 108] width 7 height 6
radio input "true"
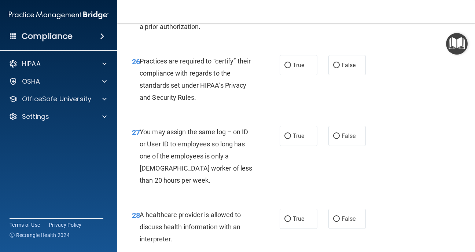
scroll to position [1907, 0]
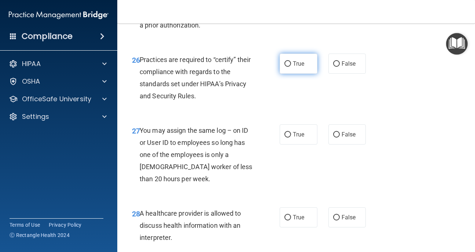
click at [289, 63] on input "True" at bounding box center [288, 64] width 7 height 6
radio input "true"
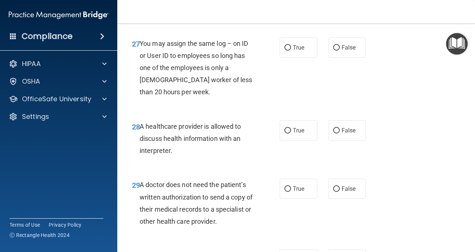
scroll to position [1995, 0]
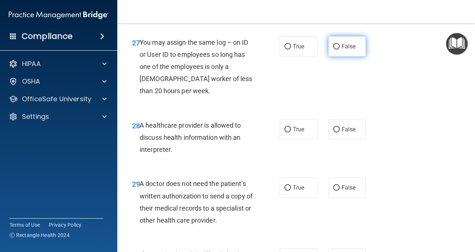
click at [336, 45] on input "False" at bounding box center [336, 47] width 7 height 6
radio input "true"
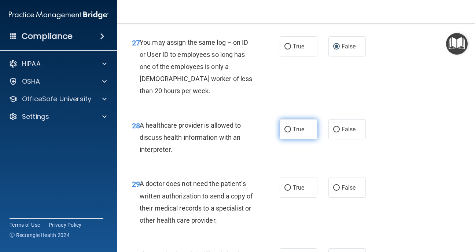
click at [286, 130] on input "True" at bounding box center [288, 130] width 7 height 6
radio input "true"
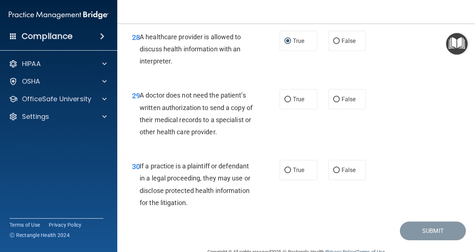
scroll to position [2098, 0]
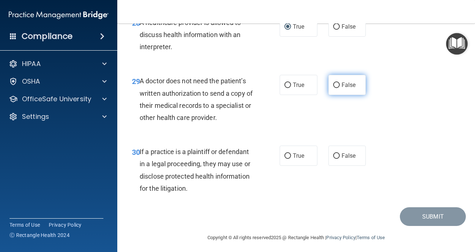
click at [335, 85] on input "False" at bounding box center [336, 86] width 7 height 6
radio input "true"
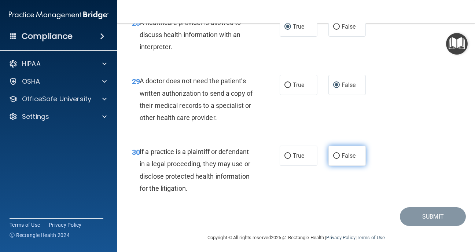
click at [335, 153] on input "False" at bounding box center [336, 156] width 7 height 6
radio input "true"
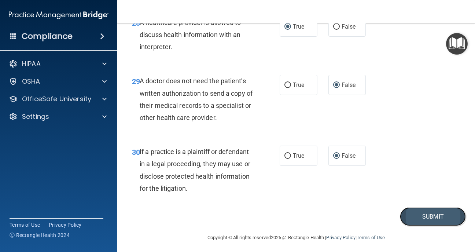
click at [426, 219] on button "Submit" at bounding box center [433, 216] width 66 height 19
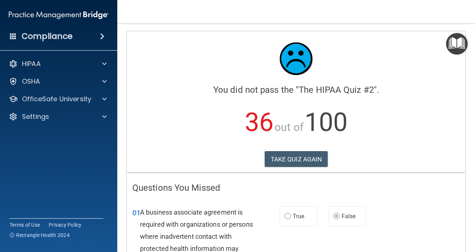
click at [430, 247] on div "01 A business associate agreement is required with organizations or persons whe…" at bounding box center [296, 244] width 339 height 95
click at [445, 124] on p "36 out of 100" at bounding box center [296, 122] width 328 height 47
drag, startPoint x: 384, startPoint y: 203, endPoint x: 440, endPoint y: 187, distance: 58.5
click at [440, 187] on h4 "Questions You Missed" at bounding box center [296, 188] width 328 height 10
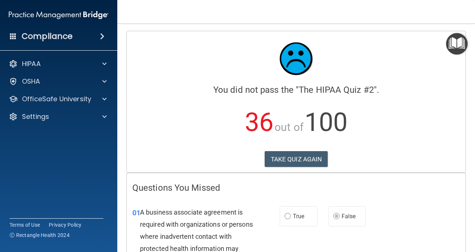
click at [461, 210] on div "01 A business associate agreement is required with organizations or persons whe…" at bounding box center [296, 244] width 339 height 95
click at [459, 207] on div "01 A business associate agreement is required with organizations or persons whe…" at bounding box center [296, 244] width 339 height 95
click at [384, 228] on div "01 A business associate agreement is required with organizations or persons whe…" at bounding box center [296, 244] width 339 height 95
drag, startPoint x: 436, startPoint y: 186, endPoint x: 418, endPoint y: 194, distance: 20.2
click at [436, 186] on h4 "Questions You Missed" at bounding box center [296, 188] width 328 height 10
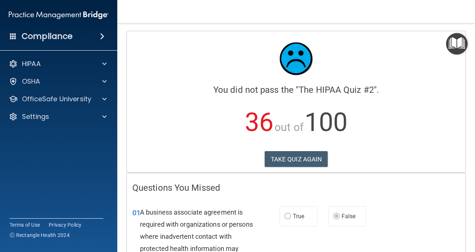
click at [232, 241] on div "A business associate agreement is required with organizations or persons where …" at bounding box center [199, 242] width 119 height 73
drag, startPoint x: 414, startPoint y: 222, endPoint x: 433, endPoint y: 213, distance: 20.2
click at [422, 216] on div "01 A business associate agreement is required with organizations or persons whe…" at bounding box center [296, 244] width 339 height 95
click at [401, 152] on div "TAKE QUIZ AGAIN" at bounding box center [296, 159] width 328 height 16
click at [400, 141] on p "36 out of 100" at bounding box center [296, 122] width 328 height 47
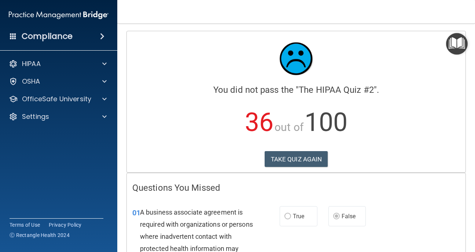
click at [364, 163] on div "TAKE QUIZ AGAIN" at bounding box center [296, 159] width 328 height 16
click at [302, 157] on button "TAKE QUIZ AGAIN" at bounding box center [296, 159] width 63 height 16
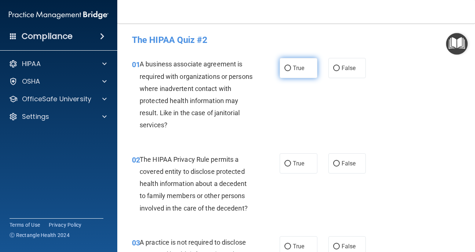
click at [286, 67] on input "True" at bounding box center [288, 69] width 7 height 6
radio input "true"
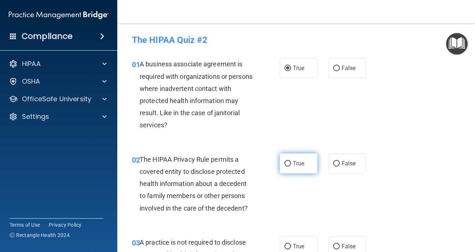
click at [289, 162] on input "True" at bounding box center [288, 164] width 7 height 6
radio input "true"
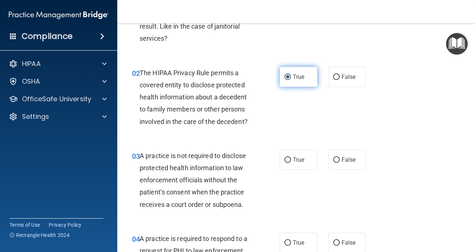
scroll to position [88, 0]
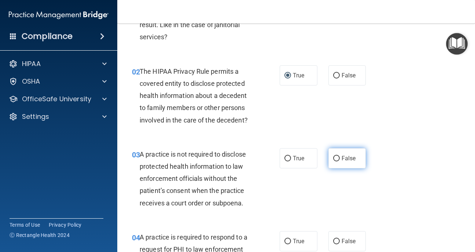
click at [336, 158] on input "False" at bounding box center [336, 159] width 7 height 6
radio input "true"
click at [335, 241] on input "False" at bounding box center [336, 242] width 7 height 6
radio input "true"
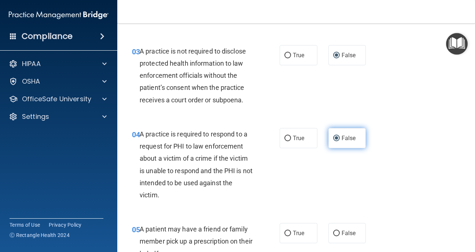
scroll to position [205, 0]
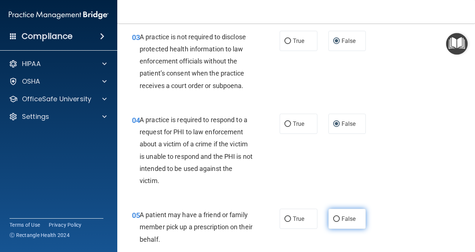
click at [336, 220] on input "False" at bounding box center [336, 219] width 7 height 6
radio input "true"
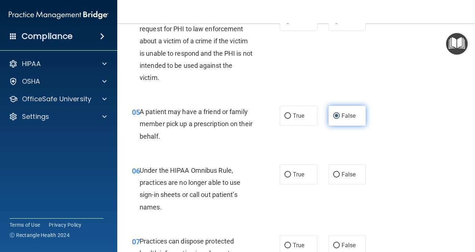
scroll to position [323, 0]
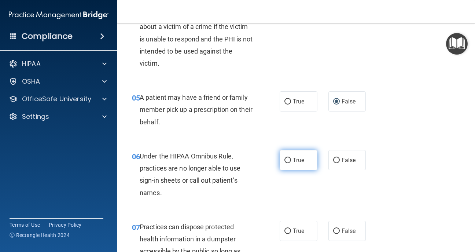
click at [288, 160] on input "True" at bounding box center [288, 161] width 7 height 6
radio input "true"
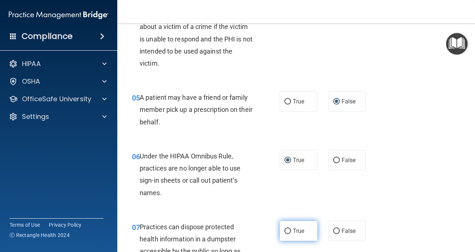
click at [287, 231] on input "True" at bounding box center [288, 231] width 7 height 6
radio input "true"
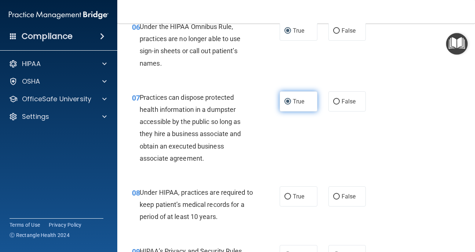
scroll to position [484, 0]
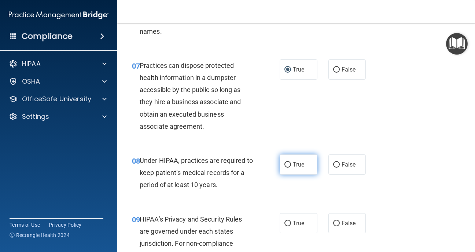
click at [286, 166] on input "True" at bounding box center [288, 165] width 7 height 6
radio input "true"
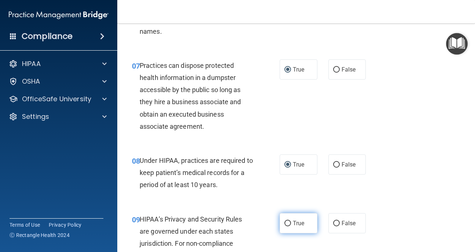
click at [286, 219] on label "True" at bounding box center [299, 223] width 38 height 20
click at [286, 221] on input "True" at bounding box center [288, 224] width 7 height 6
radio input "true"
click at [288, 223] on input "True" at bounding box center [288, 224] width 7 height 6
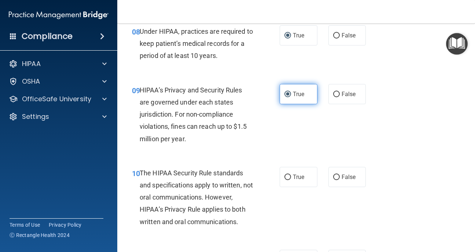
scroll to position [616, 0]
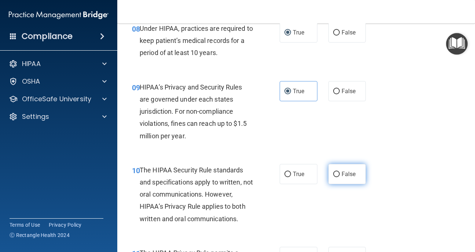
click at [336, 174] on input "False" at bounding box center [336, 175] width 7 height 6
radio input "true"
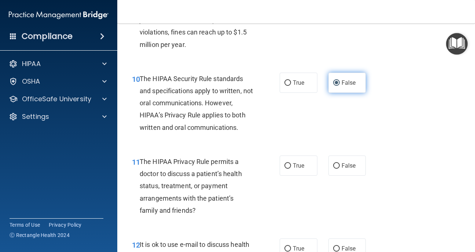
scroll to position [719, 0]
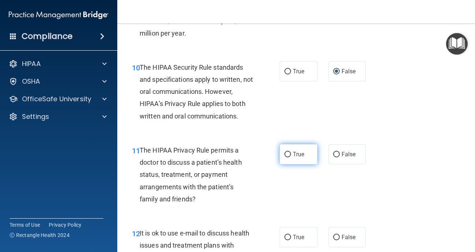
click at [285, 154] on input "True" at bounding box center [288, 155] width 7 height 6
radio input "true"
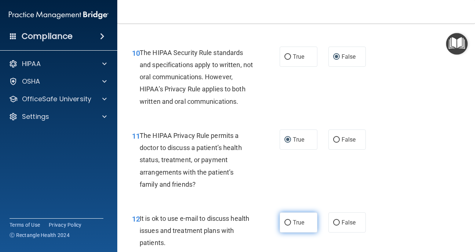
click at [288, 220] on input "True" at bounding box center [288, 223] width 7 height 6
radio input "true"
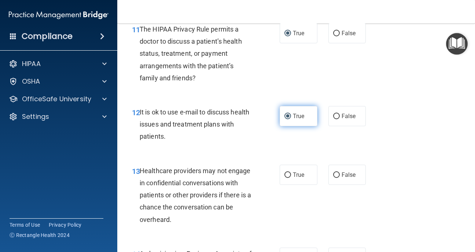
scroll to position [865, 0]
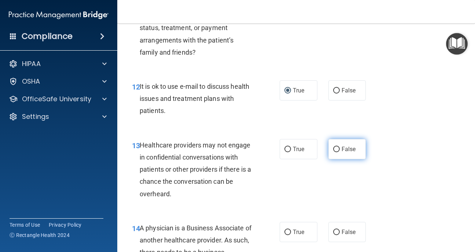
click at [332, 152] on label "False" at bounding box center [348, 149] width 38 height 20
click at [333, 152] on input "False" at bounding box center [336, 150] width 7 height 6
radio input "true"
click at [287, 232] on input "True" at bounding box center [288, 233] width 7 height 6
radio input "true"
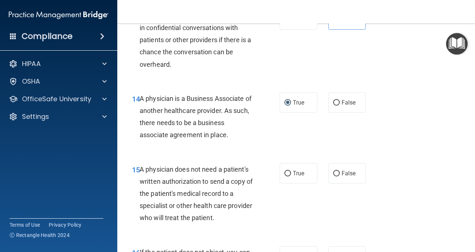
scroll to position [1012, 0]
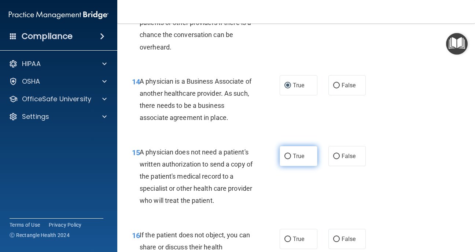
click at [287, 157] on input "True" at bounding box center [288, 157] width 7 height 6
radio input "true"
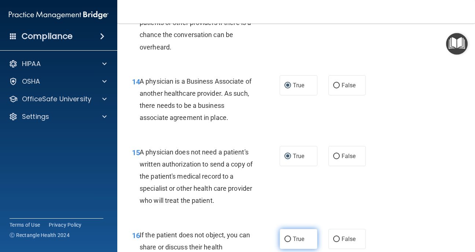
click at [288, 239] on input "True" at bounding box center [288, 240] width 7 height 6
radio input "true"
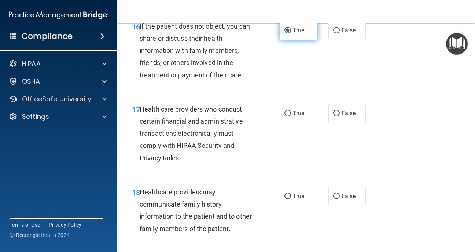
scroll to position [1232, 0]
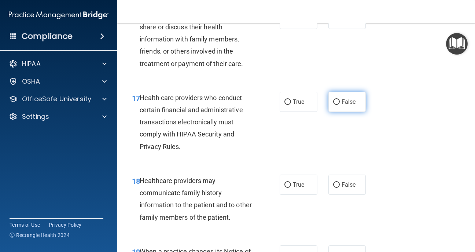
click at [338, 99] on input "False" at bounding box center [336, 102] width 7 height 6
radio input "true"
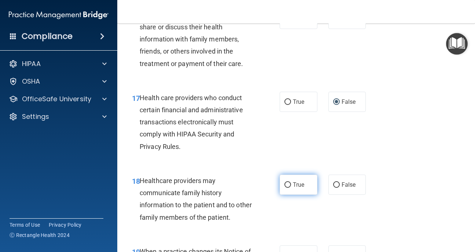
click at [285, 184] on input "True" at bounding box center [288, 185] width 7 height 6
radio input "true"
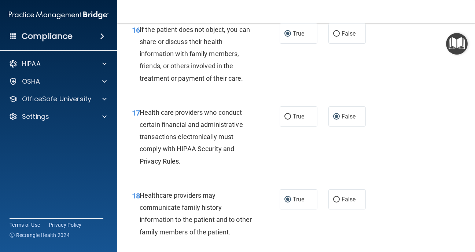
scroll to position [1203, 0]
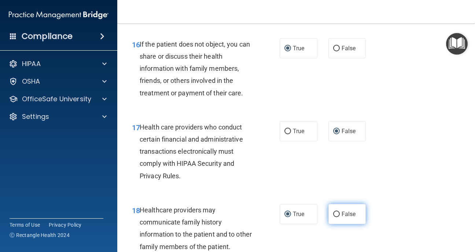
click at [335, 214] on input "False" at bounding box center [336, 215] width 7 height 6
radio input "true"
radio input "false"
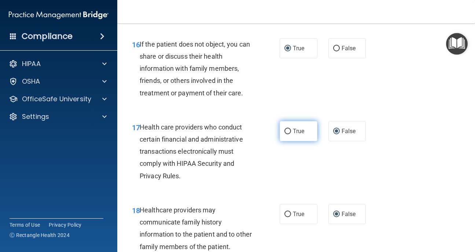
click at [289, 132] on input "True" at bounding box center [288, 132] width 7 height 6
radio input "true"
radio input "false"
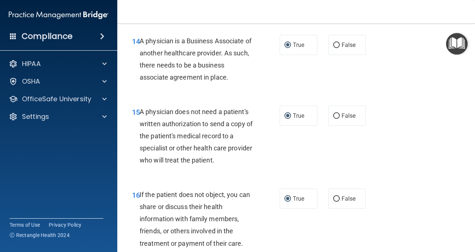
scroll to position [1041, 0]
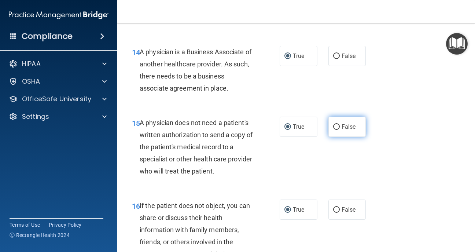
click at [336, 127] on input "False" at bounding box center [336, 127] width 7 height 6
radio input "true"
radio input "false"
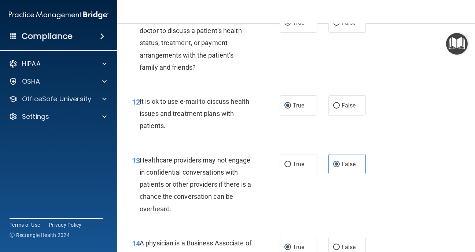
scroll to position [836, 0]
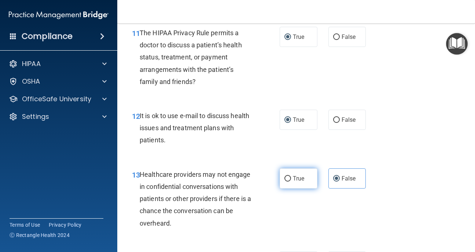
click at [287, 177] on input "True" at bounding box center [288, 179] width 7 height 6
radio input "true"
radio input "false"
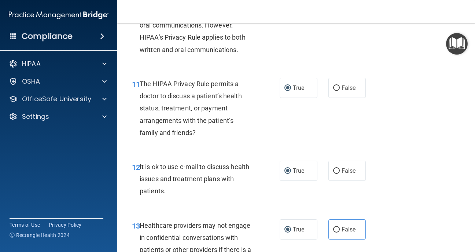
scroll to position [763, 0]
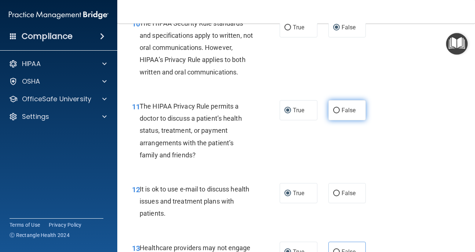
click at [337, 109] on input "False" at bounding box center [336, 111] width 7 height 6
radio input "true"
radio input "false"
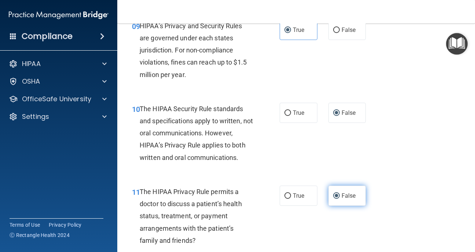
scroll to position [660, 0]
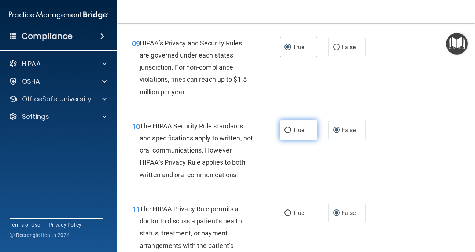
click at [286, 129] on input "True" at bounding box center [288, 131] width 7 height 6
radio input "true"
radio input "false"
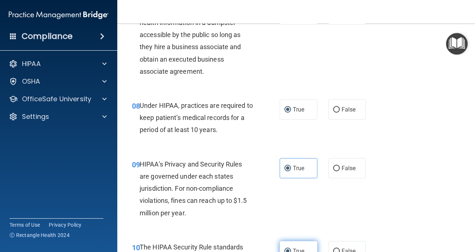
scroll to position [528, 0]
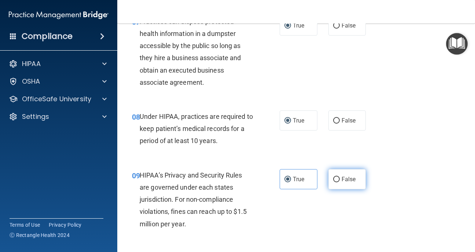
click at [333, 177] on input "False" at bounding box center [336, 180] width 7 height 6
radio input "true"
radio input "false"
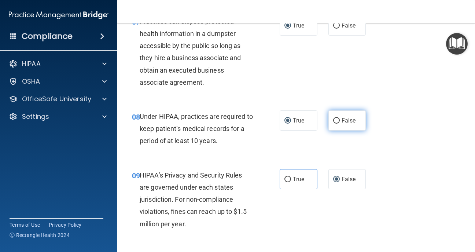
click at [334, 121] on input "False" at bounding box center [336, 121] width 7 height 6
radio input "true"
radio input "false"
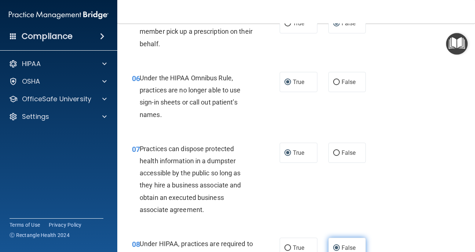
scroll to position [396, 0]
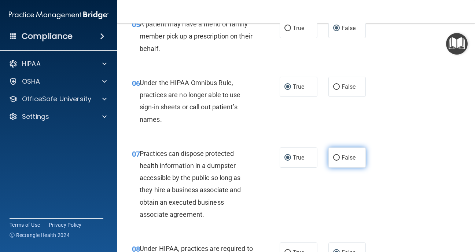
click at [338, 156] on input "False" at bounding box center [336, 158] width 7 height 6
radio input "true"
radio input "false"
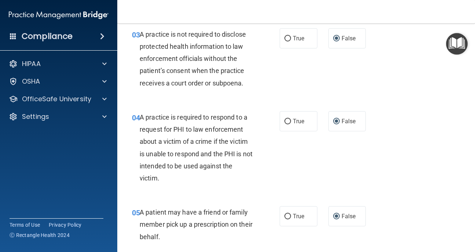
scroll to position [205, 0]
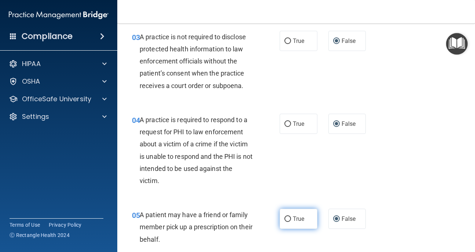
click at [287, 218] on input "True" at bounding box center [288, 219] width 7 height 6
radio input "true"
radio input "false"
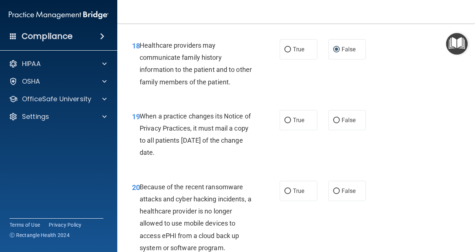
scroll to position [1379, 0]
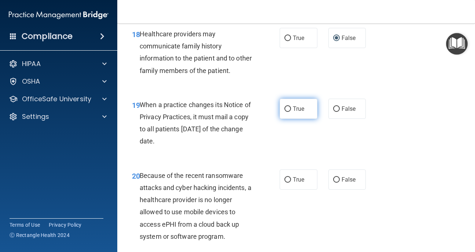
click at [290, 111] on input "True" at bounding box center [288, 109] width 7 height 6
radio input "true"
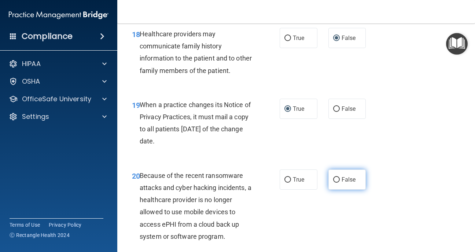
click at [337, 180] on input "False" at bounding box center [336, 180] width 7 height 6
radio input "true"
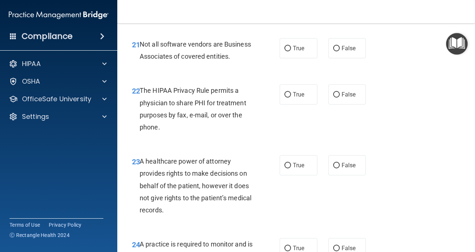
scroll to position [1613, 0]
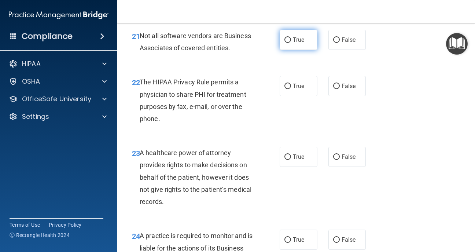
click at [286, 39] on input "True" at bounding box center [288, 40] width 7 height 6
radio input "true"
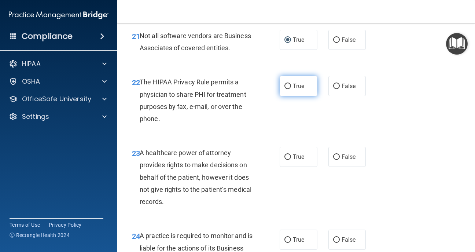
click at [287, 86] on input "True" at bounding box center [288, 87] width 7 height 6
radio input "true"
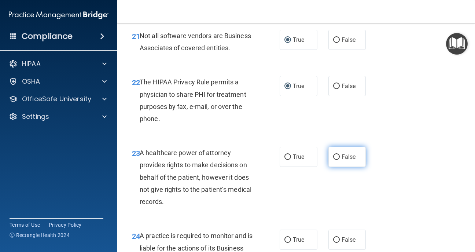
click at [337, 157] on input "False" at bounding box center [336, 157] width 7 height 6
radio input "true"
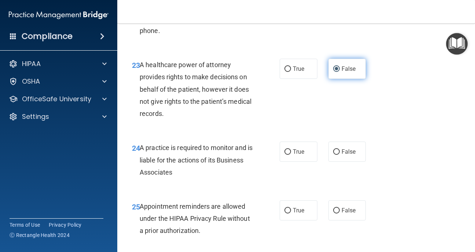
scroll to position [1731, 0]
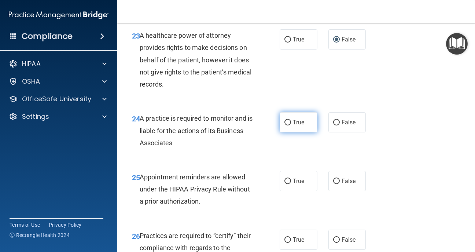
click at [287, 119] on label "True" at bounding box center [299, 122] width 38 height 20
click at [287, 120] on input "True" at bounding box center [288, 123] width 7 height 6
radio input "true"
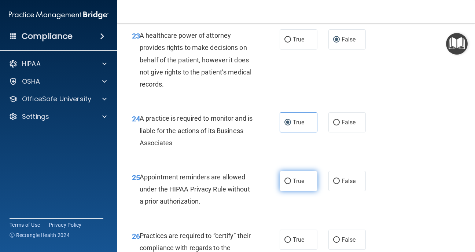
click at [289, 181] on input "True" at bounding box center [288, 182] width 7 height 6
radio input "true"
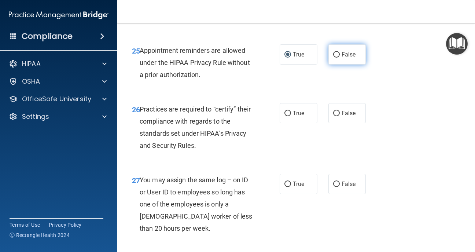
scroll to position [1863, 0]
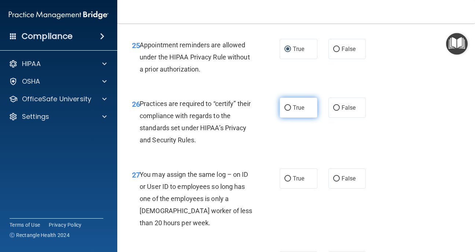
click at [286, 108] on input "True" at bounding box center [288, 108] width 7 height 6
radio input "true"
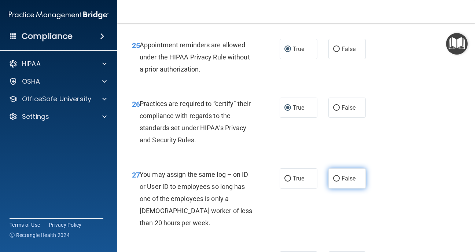
click at [333, 176] on label "False" at bounding box center [348, 178] width 38 height 20
click at [333, 176] on input "False" at bounding box center [336, 179] width 7 height 6
radio input "true"
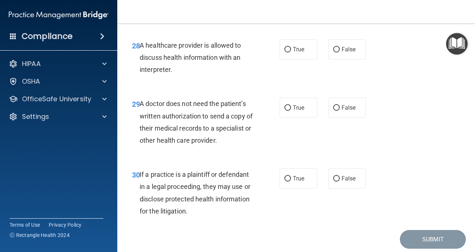
scroll to position [2083, 0]
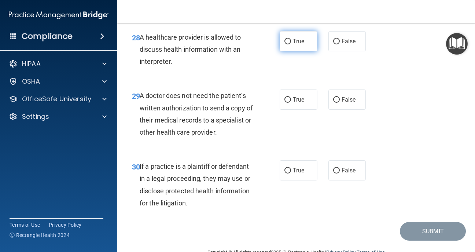
click at [287, 43] on input "True" at bounding box center [288, 42] width 7 height 6
radio input "true"
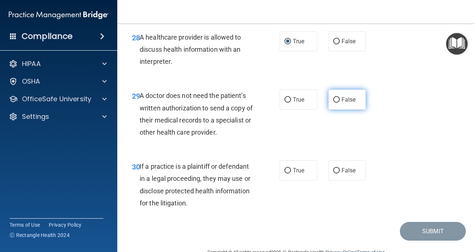
click at [337, 101] on input "False" at bounding box center [336, 100] width 7 height 6
radio input "true"
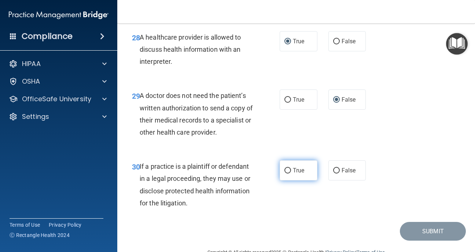
click at [288, 171] on input "True" at bounding box center [288, 171] width 7 height 6
radio input "true"
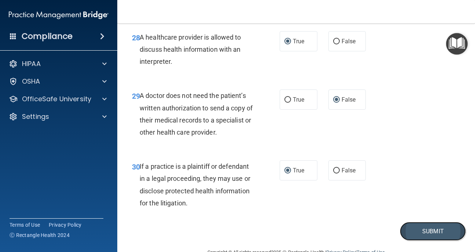
click at [413, 234] on button "Submit" at bounding box center [433, 231] width 66 height 19
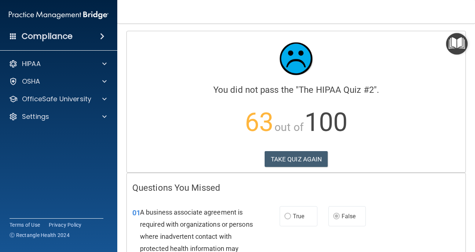
click at [446, 206] on div "01 A business associate agreement is required with organizations or persons whe…" at bounding box center [296, 244] width 339 height 95
drag, startPoint x: 459, startPoint y: 164, endPoint x: 459, endPoint y: 192, distance: 28.2
click at [214, 192] on h4 "Questions You Missed" at bounding box center [296, 188] width 328 height 10
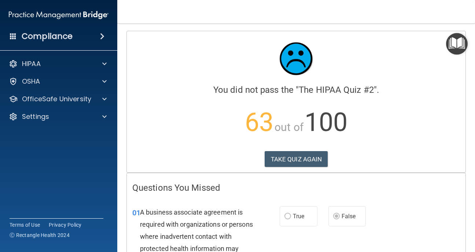
click at [409, 204] on div "01 A business associate agreement is required with organizations or persons whe…" at bounding box center [296, 244] width 339 height 95
click at [90, 203] on div "Compliance HIPAA Documents and Policies Report an Incident Business Associates …" at bounding box center [58, 126] width 117 height 252
drag, startPoint x: 455, startPoint y: 111, endPoint x: 455, endPoint y: 129, distance: 17.6
click at [455, 129] on p "63 out of 100" at bounding box center [296, 122] width 328 height 47
click at [471, 224] on main "Calculating your score.... You did not pass the " The HIPAA Quiz #2 ". 63 out o…" at bounding box center [296, 137] width 358 height 228
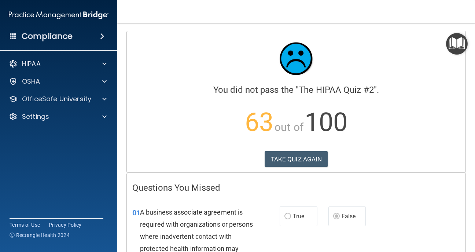
click at [418, 230] on div "01 A business associate agreement is required with organizations or persons whe…" at bounding box center [296, 244] width 339 height 95
drag, startPoint x: 374, startPoint y: 248, endPoint x: 367, endPoint y: 239, distance: 10.9
click at [367, 244] on div "01 A business associate agreement is required with organizations or persons whe…" at bounding box center [296, 244] width 339 height 95
click at [326, 214] on div "True False" at bounding box center [325, 216] width 90 height 20
drag, startPoint x: 371, startPoint y: 175, endPoint x: 342, endPoint y: 185, distance: 31.3
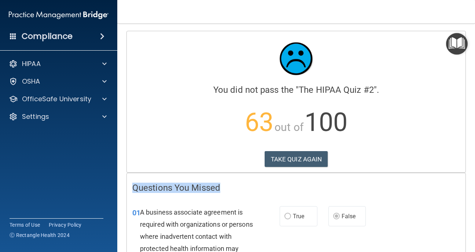
drag, startPoint x: 399, startPoint y: 155, endPoint x: 393, endPoint y: 186, distance: 32.1
click at [393, 213] on div "01 A business associate agreement is required with organizations or persons whe…" at bounding box center [296, 244] width 339 height 95
click at [175, 146] on p "63 out of 100" at bounding box center [296, 122] width 328 height 47
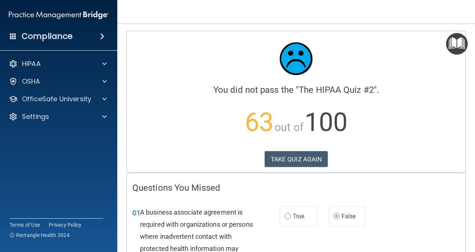
click at [411, 31] on div "Calculating your score.... You did not pass the " The HIPAA Quiz #2 ". 63 out o…" at bounding box center [296, 101] width 339 height 141
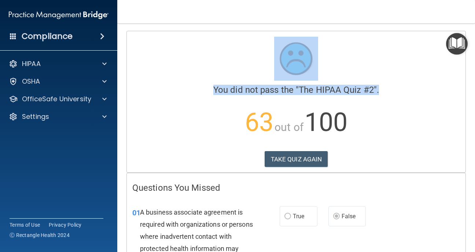
drag, startPoint x: 430, startPoint y: 31, endPoint x: 376, endPoint y: 97, distance: 85.2
click at [377, 95] on div "Calculating your score.... You did not pass the " The HIPAA Quiz #2 ". 63 out o…" at bounding box center [296, 101] width 339 height 141
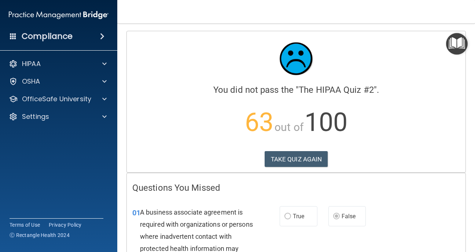
click at [412, 188] on h4 "Questions You Missed" at bounding box center [296, 188] width 328 height 10
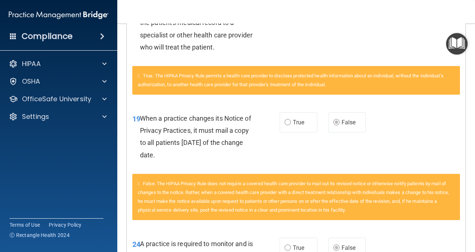
scroll to position [996, 0]
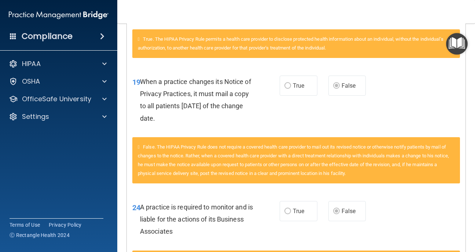
drag, startPoint x: 409, startPoint y: 186, endPoint x: 406, endPoint y: 200, distance: 13.8
drag, startPoint x: 406, startPoint y: 193, endPoint x: 409, endPoint y: 166, distance: 27.3
click at [409, 150] on div "False. The HIPAA Privacy Rule does not require a covered health care provider t…" at bounding box center [296, 160] width 328 height 46
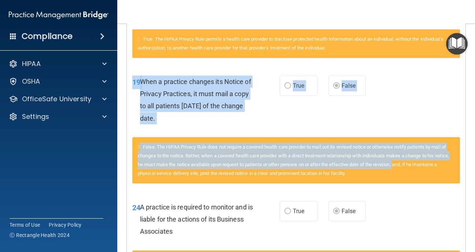
drag, startPoint x: 412, startPoint y: 115, endPoint x: 413, endPoint y: 165, distance: 50.2
click at [413, 166] on div "19 When a practice changes its Notice of Privacy Practices, it must mail a copy…" at bounding box center [296, 128] width 328 height 125
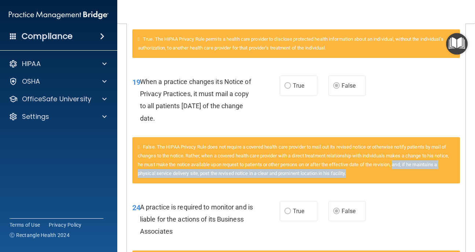
drag, startPoint x: 413, startPoint y: 153, endPoint x: 414, endPoint y: 173, distance: 19.9
click at [414, 173] on div "False. The HIPAA Privacy Rule does not require a covered health care provider t…" at bounding box center [296, 160] width 328 height 46
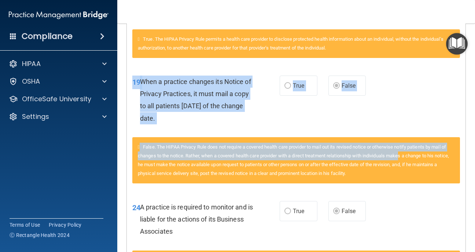
drag, startPoint x: 409, startPoint y: 154, endPoint x: 409, endPoint y: 85, distance: 69.3
click at [408, 85] on div "19 When a practice changes its Notice of Privacy Practices, it must mail a copy…" at bounding box center [296, 128] width 328 height 125
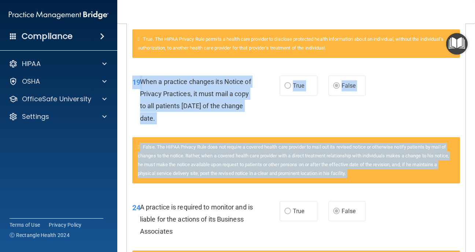
drag, startPoint x: 407, startPoint y: 133, endPoint x: 404, endPoint y: 208, distance: 75.2
click at [404, 208] on div "24 A practice is required to monitor and is liable for the actions of its Busin…" at bounding box center [296, 221] width 339 height 59
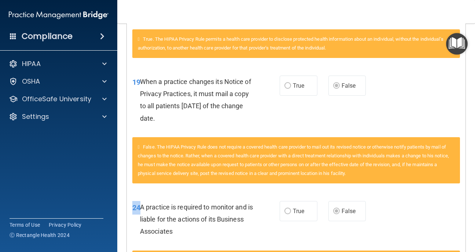
click at [404, 208] on div "24 A practice is required to monitor and is liable for the actions of its Busin…" at bounding box center [296, 221] width 339 height 59
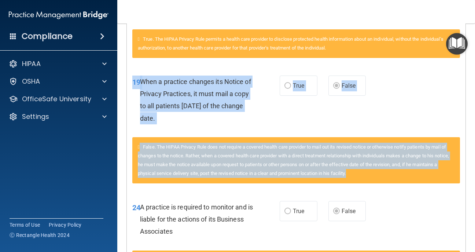
drag, startPoint x: 404, startPoint y: 187, endPoint x: 412, endPoint y: 126, distance: 62.0
click at [411, 127] on div "19 When a practice changes its Notice of Privacy Practices, it must mail a copy…" at bounding box center [296, 128] width 328 height 125
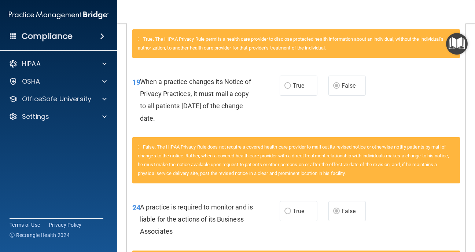
drag, startPoint x: 393, startPoint y: 115, endPoint x: 398, endPoint y: 112, distance: 5.9
click at [398, 112] on div "19 When a practice changes its Notice of Privacy Practices, it must mail a copy…" at bounding box center [296, 101] width 339 height 71
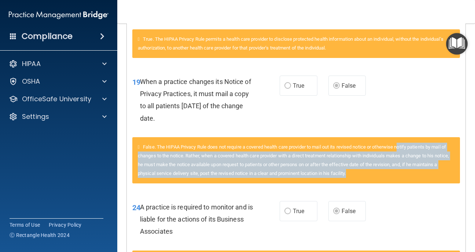
drag, startPoint x: 403, startPoint y: 150, endPoint x: 402, endPoint y: 173, distance: 23.1
click at [402, 173] on div "False. The HIPAA Privacy Rule does not require a covered health care provider t…" at bounding box center [296, 160] width 328 height 46
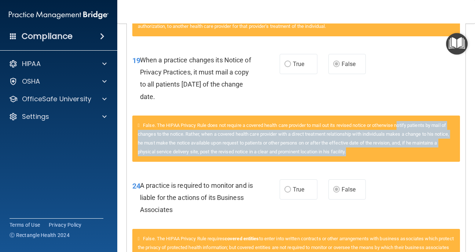
scroll to position [1019, 0]
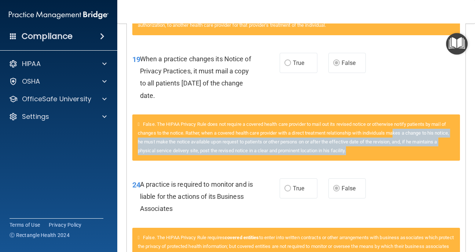
drag, startPoint x: 405, startPoint y: 153, endPoint x: 404, endPoint y: 129, distance: 23.1
click at [404, 129] on div "False. The HIPAA Privacy Rule does not require a covered health care provider t…" at bounding box center [296, 137] width 328 height 46
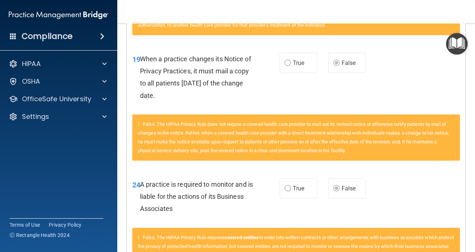
click at [470, 165] on main "Calculating your score.... You did not pass the " The HIPAA Quiz #2 ". 63 out o…" at bounding box center [296, 137] width 358 height 228
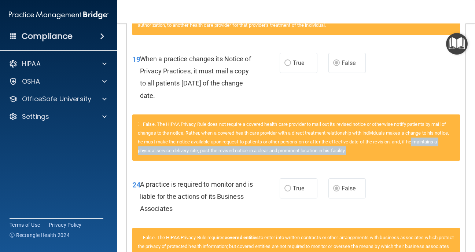
drag, startPoint x: 470, startPoint y: 162, endPoint x: 467, endPoint y: 139, distance: 22.9
click at [468, 139] on main "Calculating your score.... You did not pass the " The HIPAA Quiz #2 ". 63 out o…" at bounding box center [296, 137] width 358 height 228
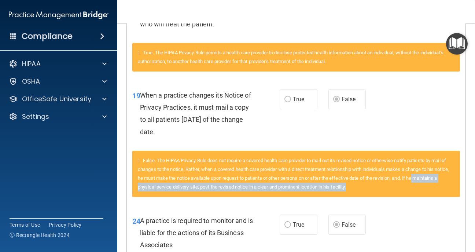
scroll to position [970, 0]
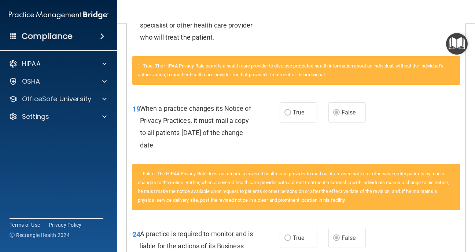
drag, startPoint x: 458, startPoint y: 150, endPoint x: 431, endPoint y: 123, distance: 38.1
click at [431, 124] on div "19 When a practice changes its Notice of Privacy Practices, it must mail a copy…" at bounding box center [296, 128] width 339 height 71
drag, startPoint x: 424, startPoint y: 220, endPoint x: 439, endPoint y: 209, distance: 18.9
click at [424, 219] on div "24 A practice is required to monitor and is liable for the actions of its Busin…" at bounding box center [296, 248] width 339 height 59
drag, startPoint x: 429, startPoint y: 105, endPoint x: 429, endPoint y: 95, distance: 9.9
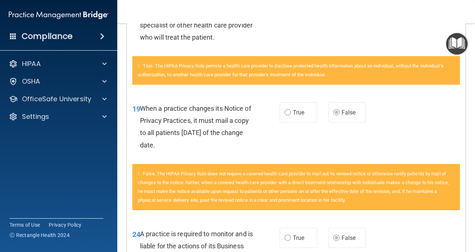
click at [429, 95] on div "19 When a practice changes its Notice of Privacy Practices, it must mail a copy…" at bounding box center [296, 128] width 339 height 71
click at [429, 93] on div "True. The HIPAA Privacy Rule permits a health care provider to disclose protect…" at bounding box center [296, 74] width 339 height 37
drag, startPoint x: 425, startPoint y: 78, endPoint x: 423, endPoint y: 117, distance: 38.9
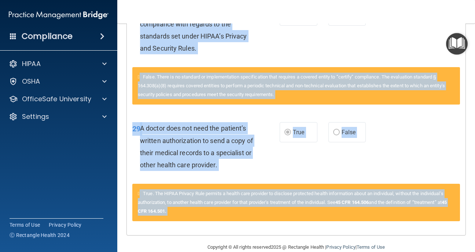
scroll to position [1330, 0]
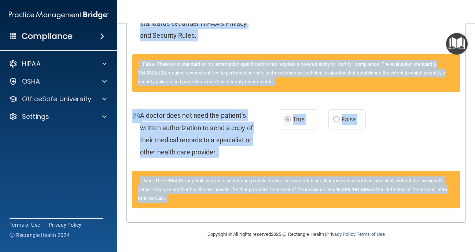
drag, startPoint x: 422, startPoint y: 105, endPoint x: 405, endPoint y: 229, distance: 125.5
click at [405, 229] on main "Calculating your score.... You did not pass the " The HIPAA Quiz #2 ". 63 out o…" at bounding box center [296, 137] width 358 height 228
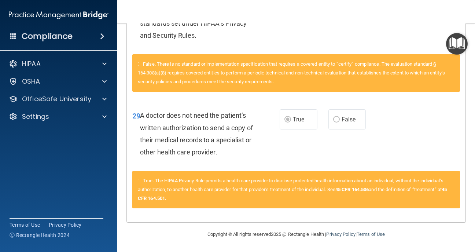
drag, startPoint x: 436, startPoint y: 149, endPoint x: 428, endPoint y: 133, distance: 17.7
click at [428, 133] on div "29 A doctor does not need the patient’s written authorization to send a copy of…" at bounding box center [296, 135] width 339 height 71
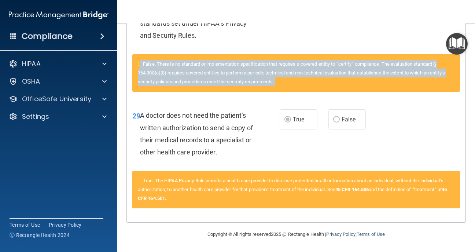
drag, startPoint x: 428, startPoint y: 133, endPoint x: 429, endPoint y: 44, distance: 89.1
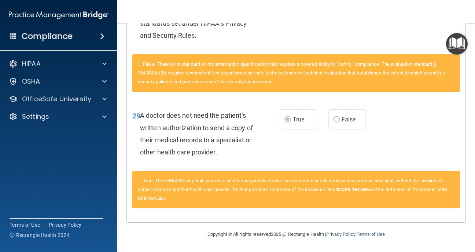
click at [443, 0] on html "Compliance HIPAA Documents and Policies Report an Incident Business Associates …" at bounding box center [237, 126] width 475 height 252
click at [282, 127] on div "29 A doctor does not need the patient’s written authorization to send a copy of…" at bounding box center [205, 135] width 169 height 52
click at [442, 14] on nav "Toggle navigation Karen Brown karenkauffmanbrown1@gmail.com Manage My Enterpris…" at bounding box center [296, 11] width 358 height 23
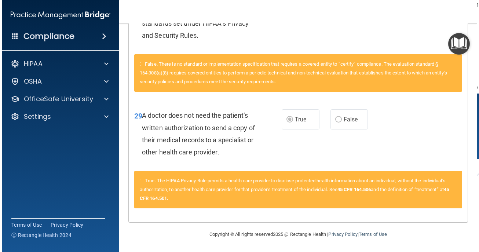
scroll to position [1324, 0]
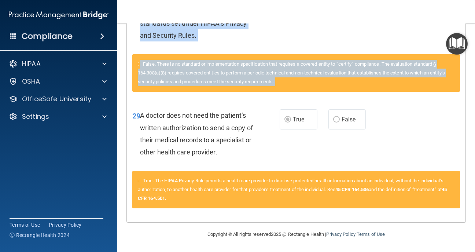
drag, startPoint x: 442, startPoint y: 15, endPoint x: 433, endPoint y: 96, distance: 81.1
click at [434, 97] on div "Toggle navigation Karen Brown karenkauffmanbrown1@gmail.com Manage My Enterpris…" at bounding box center [296, 126] width 358 height 252
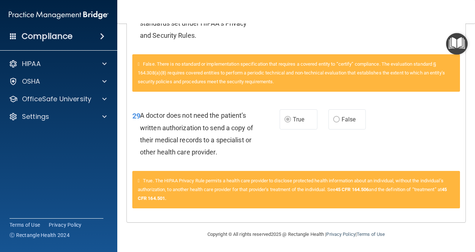
click at [433, 100] on div "29 A doctor does not need the patient’s written authorization to send a copy of…" at bounding box center [296, 135] width 339 height 71
click at [470, 109] on main "Calculating your score.... You did not pass the " The HIPAA Quiz #2 ". 63 out o…" at bounding box center [296, 137] width 358 height 228
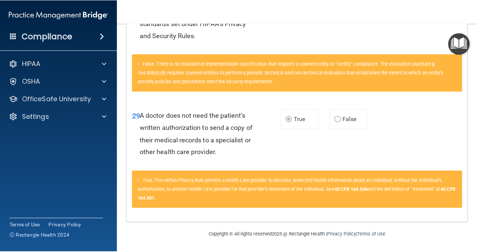
scroll to position [1318, 0]
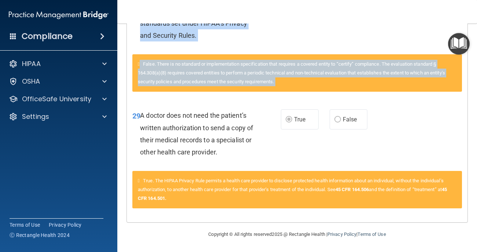
drag, startPoint x: 445, startPoint y: 118, endPoint x: 433, endPoint y: 13, distance: 106.3
click at [433, 13] on div "Toggle navigation Karen Brown karenkauffmanbrown1@gmail.com Manage My Enterpris…" at bounding box center [297, 126] width 360 height 252
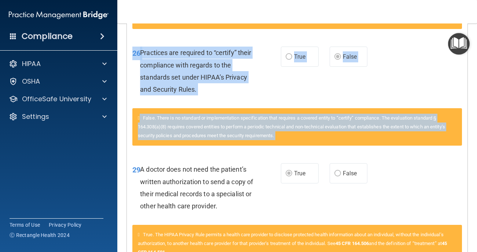
scroll to position [1256, 0]
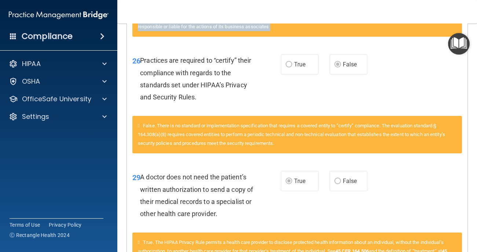
drag, startPoint x: 433, startPoint y: 17, endPoint x: 424, endPoint y: 77, distance: 60.9
click at [425, 79] on div "Toggle navigation Karen Brown karenkauffmanbrown1@gmail.com Manage My Enterpris…" at bounding box center [297, 126] width 360 height 252
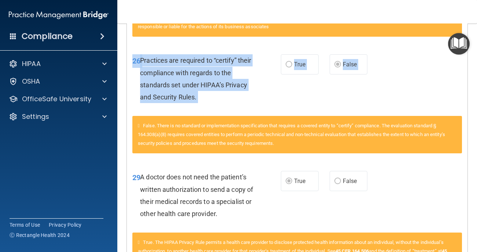
drag, startPoint x: 424, startPoint y: 79, endPoint x: 413, endPoint y: 120, distance: 42.1
click at [413, 120] on div "26 Practices are required to “certify” their compliance with regards to the sta…" at bounding box center [297, 103] width 330 height 117
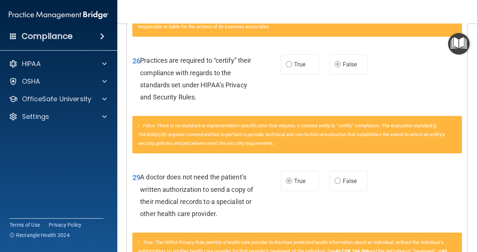
click at [415, 50] on div "26 Practices are required to “certify” their compliance with regards to the sta…" at bounding box center [297, 80] width 341 height 71
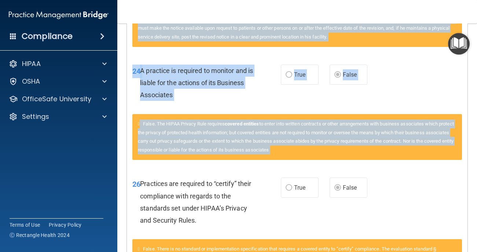
drag, startPoint x: 415, startPoint y: 49, endPoint x: 414, endPoint y: 10, distance: 38.5
click at [414, 14] on div "Toggle navigation Karen Brown karenkauffmanbrown1@gmail.com Manage My Enterpris…" at bounding box center [297, 126] width 360 height 252
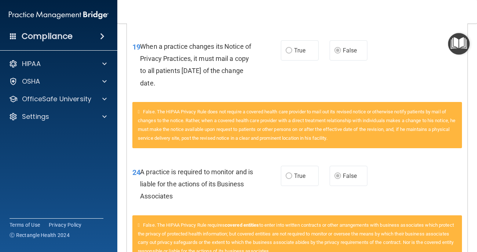
scroll to position [1023, 0]
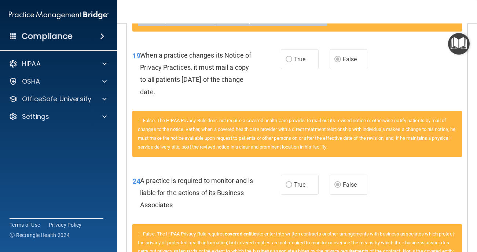
drag, startPoint x: 414, startPoint y: 11, endPoint x: 412, endPoint y: 50, distance: 39.3
click at [412, 52] on div "Toggle navigation Karen Brown karenkauffmanbrown1@gmail.com Manage My Enterpris…" at bounding box center [297, 126] width 360 height 252
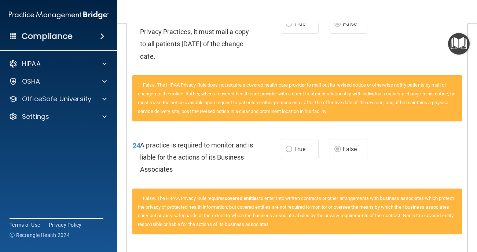
scroll to position [1059, 0]
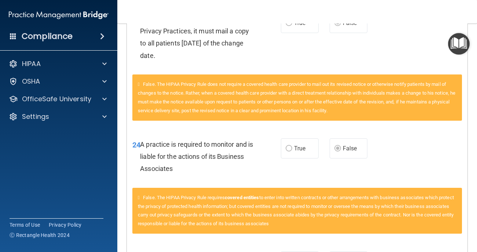
click at [415, 30] on div "19 When a practice changes its Notice of Privacy Practices, it must mail a copy…" at bounding box center [297, 39] width 341 height 71
click at [419, 49] on div "19 When a practice changes its Notice of Privacy Practices, it must mail a copy…" at bounding box center [297, 39] width 341 height 71
drag, startPoint x: 419, startPoint y: 47, endPoint x: 380, endPoint y: 55, distance: 39.3
click at [380, 55] on div "19 When a practice changes its Notice of Privacy Practices, it must mail a copy…" at bounding box center [297, 39] width 341 height 71
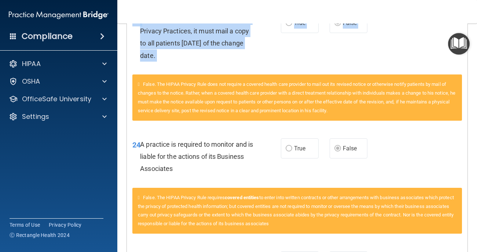
drag, startPoint x: 380, startPoint y: 55, endPoint x: 374, endPoint y: 75, distance: 21.2
click at [374, 76] on div "19 When a practice changes its Notice of Privacy Practices, it must mail a copy…" at bounding box center [297, 66] width 330 height 125
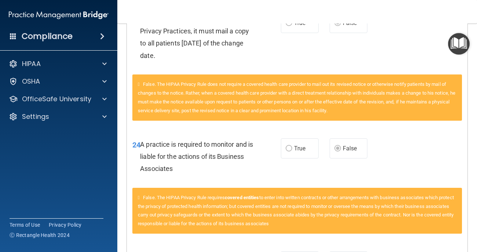
click at [374, 29] on div "19 When a practice changes its Notice of Privacy Practices, it must mail a copy…" at bounding box center [297, 39] width 341 height 71
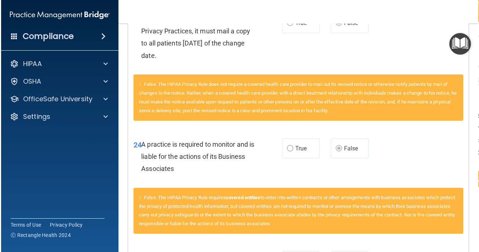
scroll to position [881, 0]
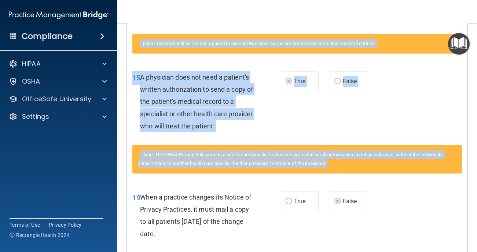
drag, startPoint x: 374, startPoint y: 29, endPoint x: 423, endPoint y: -15, distance: 65.7
click at [423, 0] on html "Compliance HIPAA Documents and Policies Report an Incident Business Associates …" at bounding box center [238, 126] width 477 height 252
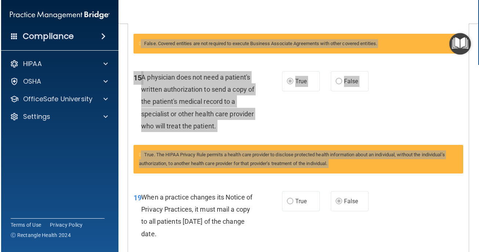
scroll to position [869, 0]
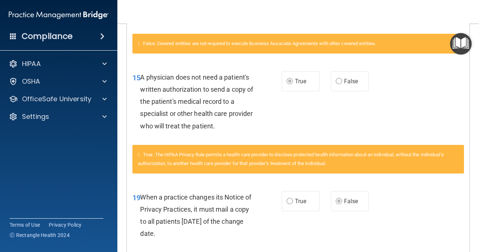
drag, startPoint x: 421, startPoint y: 76, endPoint x: 419, endPoint y: 56, distance: 19.5
drag, startPoint x: 420, startPoint y: 61, endPoint x: 414, endPoint y: 118, distance: 57.1
drag, startPoint x: 414, startPoint y: 121, endPoint x: 413, endPoint y: 133, distance: 12.2
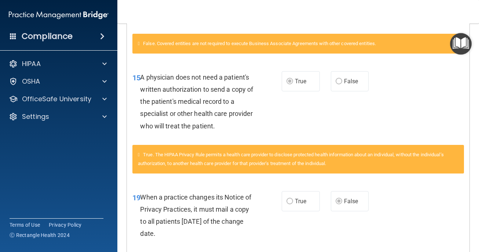
click at [414, 133] on div "15 A physician does not need a patient's written authorization to send a copy o…" at bounding box center [298, 103] width 342 height 83
click at [412, 3] on nav "Toggle navigation Karen Brown karenkauffmanbrown1@gmail.com Manage My Enterpris…" at bounding box center [298, 11] width 362 height 23
drag, startPoint x: 412, startPoint y: 3, endPoint x: 398, endPoint y: 46, distance: 45.5
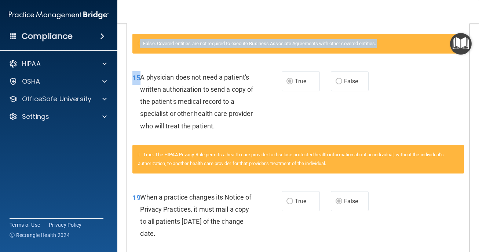
drag, startPoint x: 398, startPoint y: 46, endPoint x: 396, endPoint y: 117, distance: 71.2
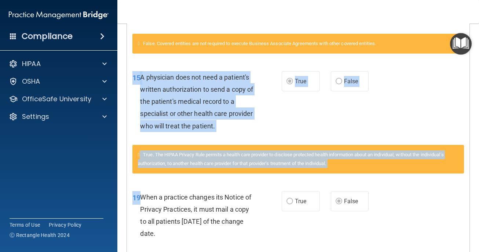
drag, startPoint x: 396, startPoint y: 117, endPoint x: 379, endPoint y: 235, distance: 118.5
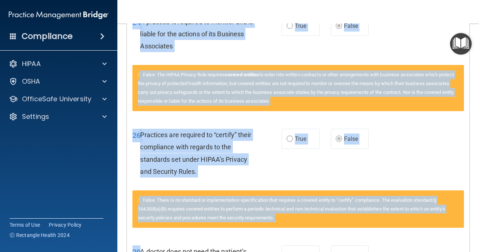
drag, startPoint x: 379, startPoint y: 235, endPoint x: 350, endPoint y: 274, distance: 49.0
click at [350, 252] on html "Compliance HIPAA Documents and Policies Report an Incident Business Associates …" at bounding box center [239, 126] width 479 height 252
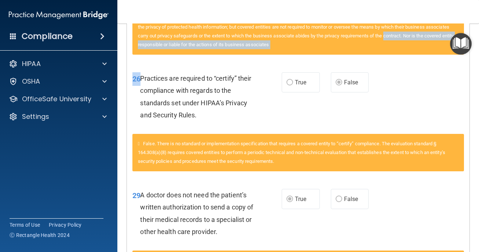
drag, startPoint x: 403, startPoint y: 97, endPoint x: 410, endPoint y: 32, distance: 65.2
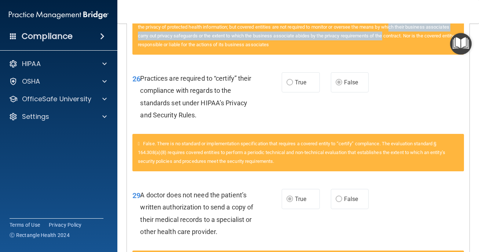
drag, startPoint x: 411, startPoint y: 31, endPoint x: 409, endPoint y: 42, distance: 11.2
click at [409, 40] on div "False. The HIPAA Privacy Rule requires covered entities to enter into written c…" at bounding box center [297, 31] width 331 height 46
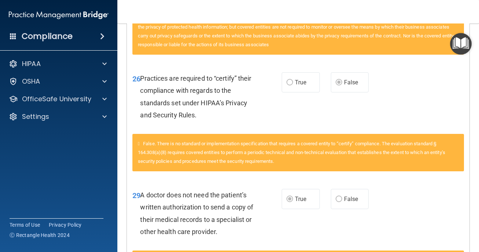
drag, startPoint x: 400, startPoint y: 98, endPoint x: 411, endPoint y: 70, distance: 30.2
click at [411, 70] on div "26 Practices are required to “certify” their compliance with regards to the sta…" at bounding box center [298, 98] width 342 height 71
click at [123, 142] on main "Calculating your score.... You did not pass the " The HIPAA Quiz #2 ". 63 out o…" at bounding box center [298, 137] width 362 height 228
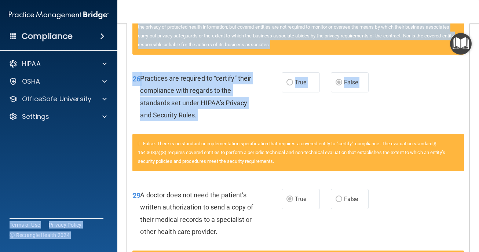
drag, startPoint x: 118, startPoint y: 127, endPoint x: 111, endPoint y: 140, distance: 15.1
click at [111, 140] on div "Compliance HIPAA Documents and Policies Report an Incident Business Associates …" at bounding box center [239, 126] width 479 height 252
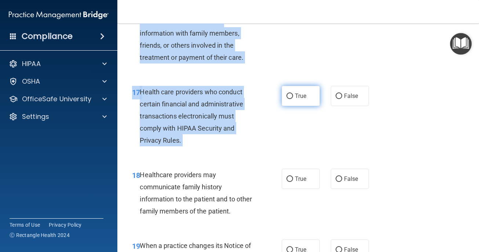
drag, startPoint x: 322, startPoint y: 47, endPoint x: 313, endPoint y: 88, distance: 41.4
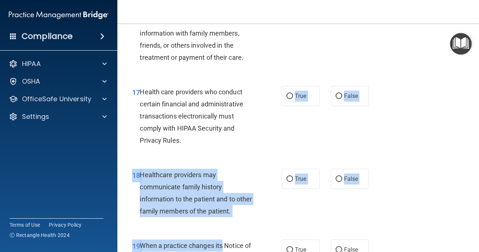
drag, startPoint x: 313, startPoint y: 88, endPoint x: 223, endPoint y: 245, distance: 181.5
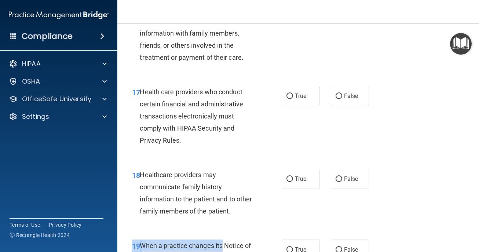
drag, startPoint x: 223, startPoint y: 245, endPoint x: 228, endPoint y: 262, distance: 17.4
click at [228, 252] on html "Compliance HIPAA Documents and Policies Report an Incident Business Associates …" at bounding box center [239, 126] width 479 height 252
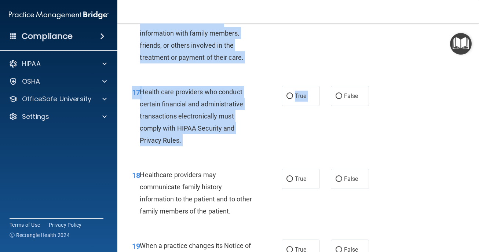
drag, startPoint x: 404, startPoint y: 48, endPoint x: 370, endPoint y: 87, distance: 52.2
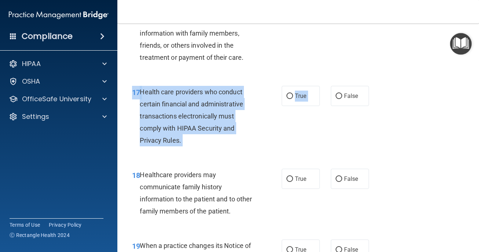
drag, startPoint x: 370, startPoint y: 87, endPoint x: 370, endPoint y: 138, distance: 51.0
click at [370, 135] on div "17 Health care providers who conduct certain financial and administrative trans…" at bounding box center [298, 118] width 343 height 83
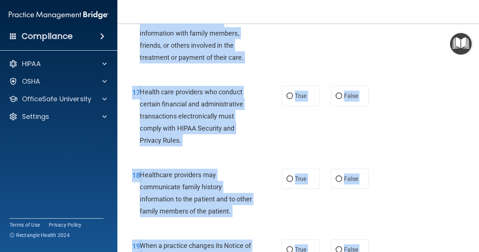
scroll to position [1425, 0]
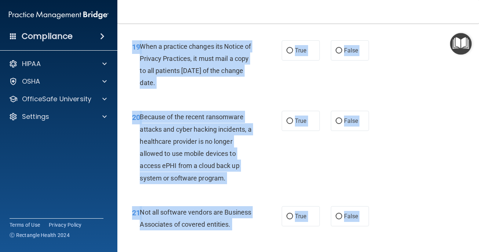
drag, startPoint x: 394, startPoint y: 72, endPoint x: 297, endPoint y: 276, distance: 226.2
click at [297, 252] on html "Compliance HIPAA Documents and Policies Report an Incident Business Associates …" at bounding box center [239, 126] width 479 height 252
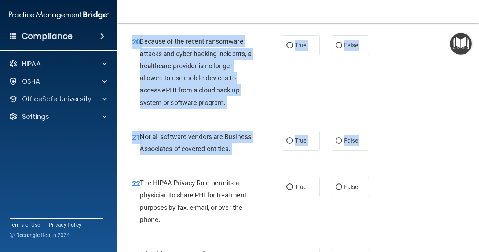
scroll to position [1501, 0]
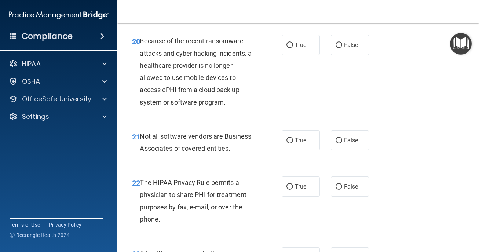
drag, startPoint x: 414, startPoint y: 88, endPoint x: 418, endPoint y: 84, distance: 5.2
click at [415, 88] on div "20 Because of the recent ransomware attacks and cyber hacking incidents, a heal…" at bounding box center [298, 73] width 343 height 95
drag, startPoint x: 299, startPoint y: 68, endPoint x: 219, endPoint y: 106, distance: 88.7
click at [299, 68] on div "20 Because of the recent ransomware attacks and cyber hacking incidents, a heal…" at bounding box center [298, 73] width 343 height 95
click at [137, 76] on div "20 Because of the recent ransomware attacks and cyber hacking incidents, a heal…" at bounding box center [207, 73] width 172 height 77
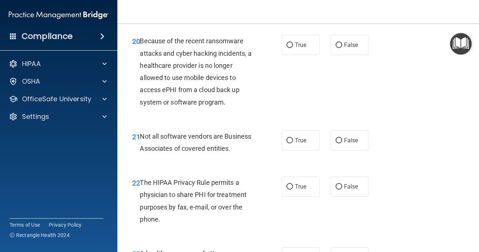
click at [119, 82] on main "- The HIPAA Quiz #2 This quiz doesn’t expire until [DATE]. Are you sure you wan…" at bounding box center [298, 137] width 362 height 228
click at [318, 91] on div "20 Because of the recent ransomware attacks and cyber hacking incidents, a heal…" at bounding box center [298, 73] width 343 height 95
click at [332, 87] on div "20 Because of the recent ransomware attacks and cyber hacking incidents, a heal…" at bounding box center [298, 73] width 343 height 95
drag, startPoint x: 333, startPoint y: 87, endPoint x: 333, endPoint y: 103, distance: 16.5
click at [332, 103] on div "20 Because of the recent ransomware attacks and cyber hacking incidents, a heal…" at bounding box center [298, 73] width 343 height 95
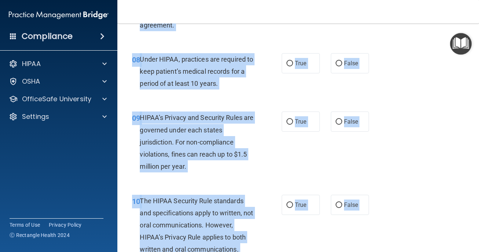
scroll to position [0, 0]
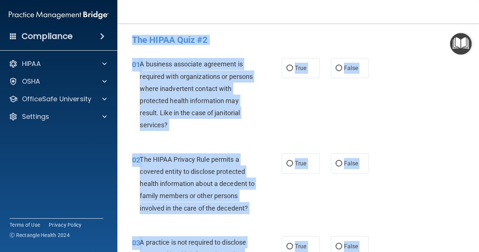
drag, startPoint x: 400, startPoint y: 39, endPoint x: 397, endPoint y: -48, distance: 87.0
click at [397, 0] on html "Compliance HIPAA Documents and Policies Report an Incident Business Associates …" at bounding box center [239, 126] width 479 height 252
click at [475, 35] on main "- The HIPAA Quiz #2 This quiz doesn’t expire until [DATE]. Are you sure you wan…" at bounding box center [298, 137] width 362 height 228
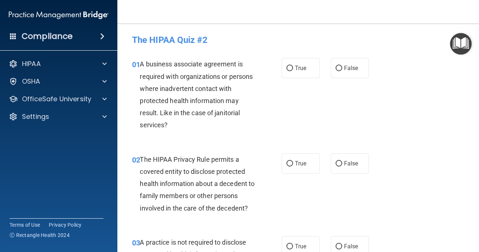
click at [475, 37] on main "- The HIPAA Quiz #2 This quiz doesn’t expire until [DATE]. Are you sure you wan…" at bounding box center [298, 137] width 362 height 228
click at [291, 69] on input "True" at bounding box center [289, 69] width 7 height 6
radio input "true"
click at [292, 165] on input "True" at bounding box center [289, 164] width 7 height 6
radio input "true"
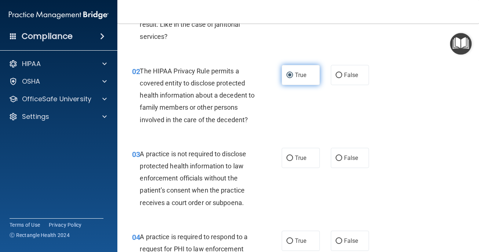
scroll to position [103, 0]
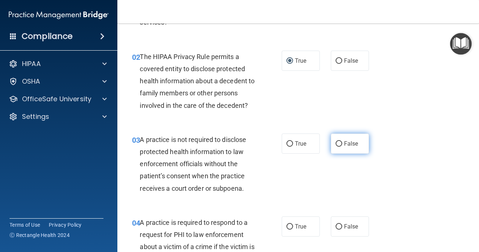
click at [337, 144] on input "False" at bounding box center [339, 144] width 7 height 6
radio input "true"
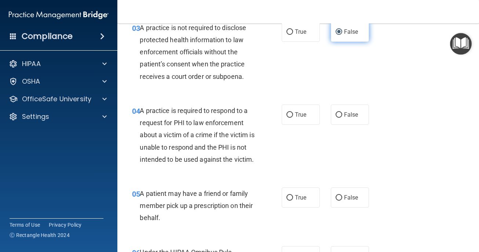
scroll to position [220, 0]
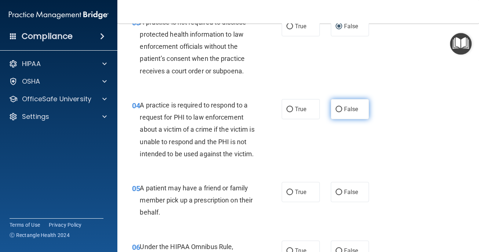
click at [340, 107] on input "False" at bounding box center [339, 110] width 7 height 6
radio input "true"
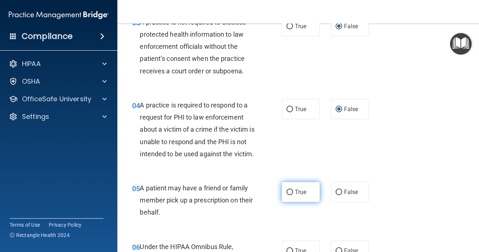
click at [289, 191] on input "True" at bounding box center [289, 193] width 7 height 6
radio input "true"
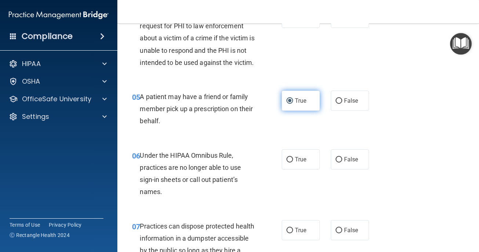
scroll to position [323, 0]
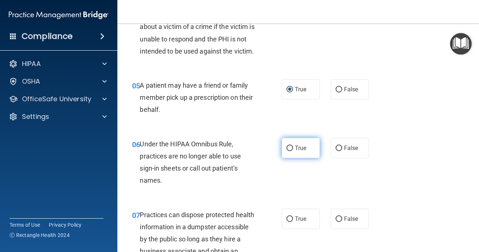
click at [291, 147] on input "True" at bounding box center [289, 149] width 7 height 6
radio input "true"
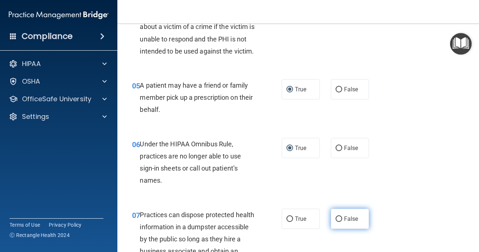
click at [339, 218] on input "False" at bounding box center [339, 219] width 7 height 6
radio input "true"
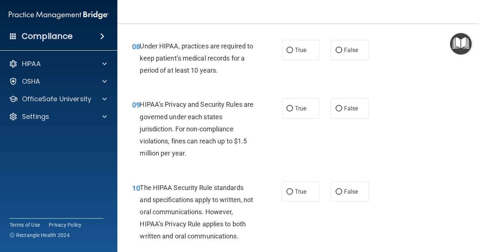
scroll to position [587, 0]
click at [338, 48] on input "False" at bounding box center [339, 50] width 7 height 6
radio input "true"
click at [339, 104] on label "False" at bounding box center [350, 108] width 38 height 20
click at [339, 106] on input "False" at bounding box center [339, 109] width 7 height 6
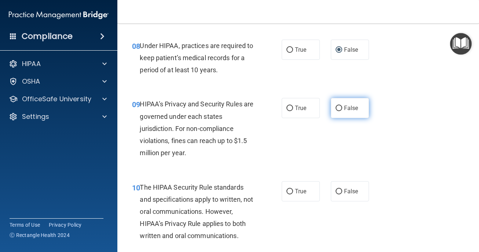
radio input "true"
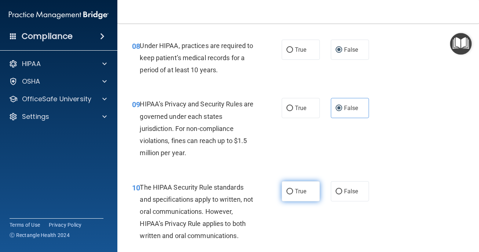
click at [291, 193] on input "True" at bounding box center [289, 192] width 7 height 6
radio input "true"
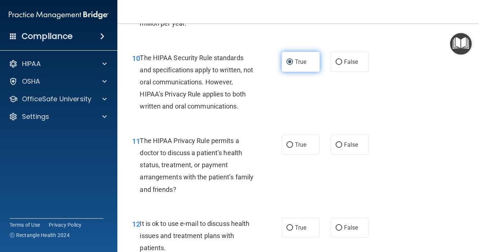
scroll to position [748, 0]
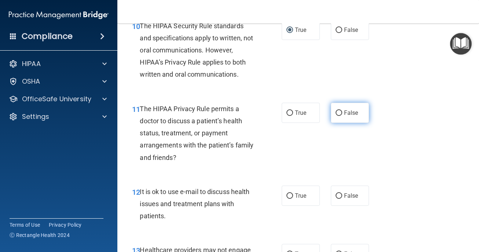
click at [340, 111] on input "False" at bounding box center [339, 113] width 7 height 6
radio input "true"
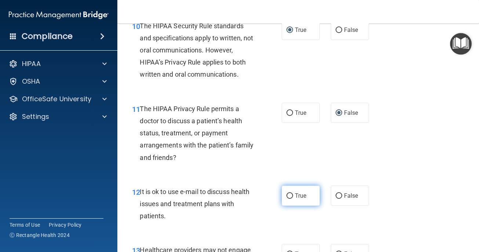
click at [283, 191] on label "True" at bounding box center [301, 196] width 38 height 20
click at [286, 193] on input "True" at bounding box center [289, 196] width 7 height 6
radio input "true"
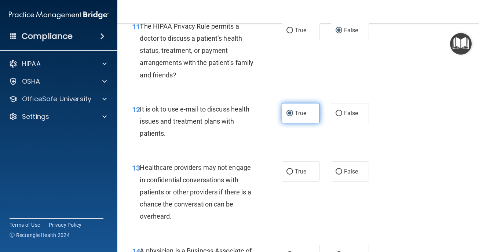
scroll to position [865, 0]
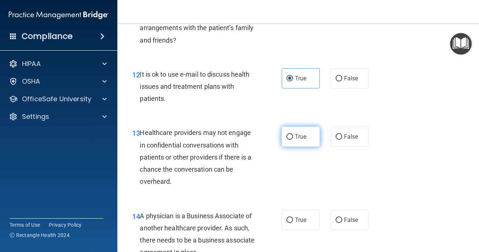
click at [289, 140] on label "True" at bounding box center [301, 137] width 38 height 20
click at [289, 140] on input "True" at bounding box center [289, 137] width 7 height 6
radio input "true"
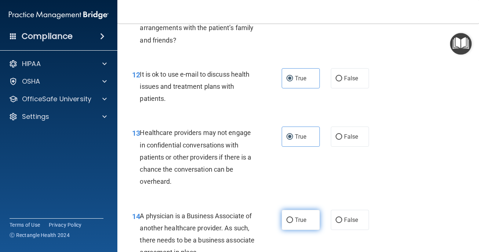
click at [290, 219] on input "True" at bounding box center [289, 220] width 7 height 6
radio input "true"
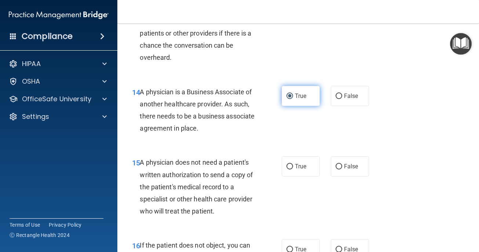
scroll to position [1012, 0]
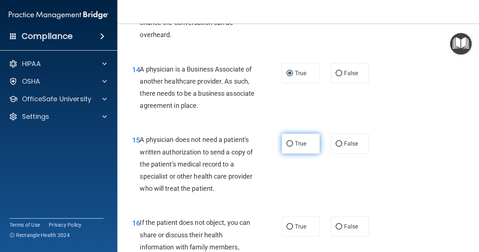
click at [288, 141] on input "True" at bounding box center [289, 144] width 7 height 6
radio input "true"
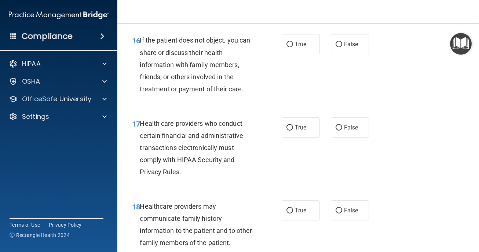
scroll to position [1203, 0]
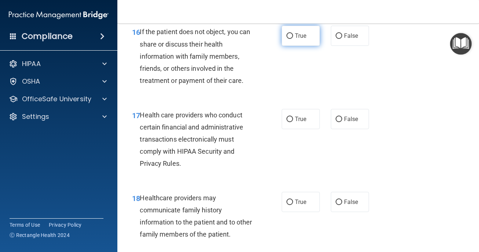
click at [289, 33] on input "True" at bounding box center [289, 36] width 7 height 6
radio input "true"
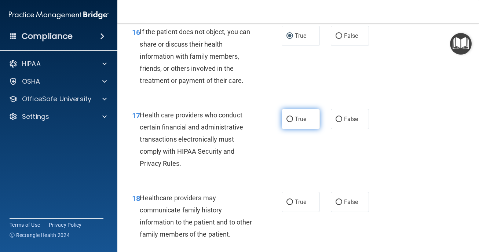
click at [292, 118] on input "True" at bounding box center [289, 120] width 7 height 6
radio input "true"
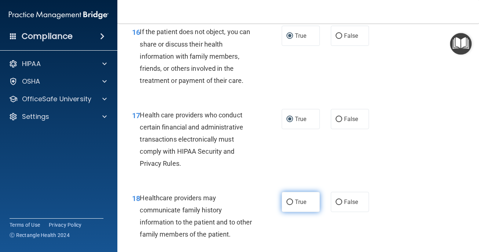
click at [290, 203] on input "True" at bounding box center [289, 202] width 7 height 6
radio input "true"
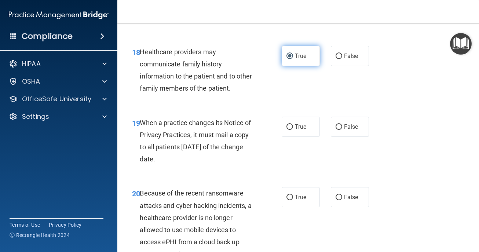
scroll to position [1349, 0]
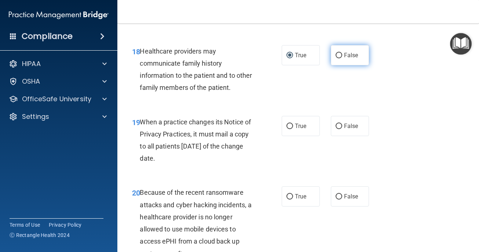
click at [339, 58] on input "False" at bounding box center [339, 56] width 7 height 6
radio input "true"
radio input "false"
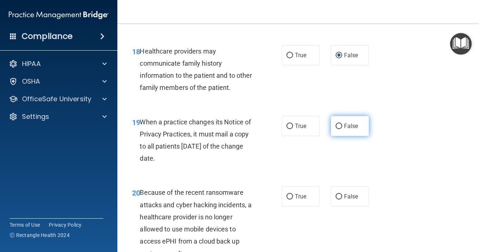
click at [336, 126] on input "False" at bounding box center [339, 127] width 7 height 6
radio input "true"
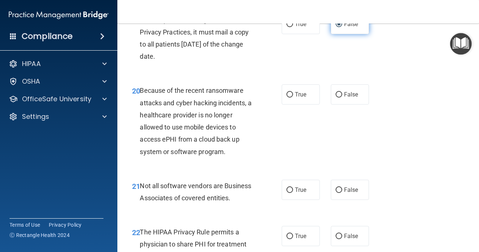
scroll to position [1452, 0]
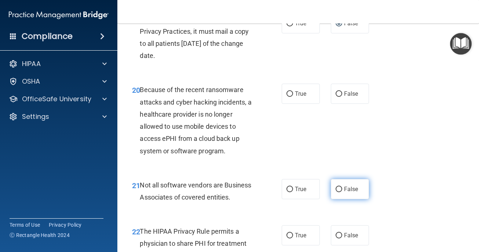
click at [336, 188] on input "False" at bounding box center [339, 190] width 7 height 6
radio input "true"
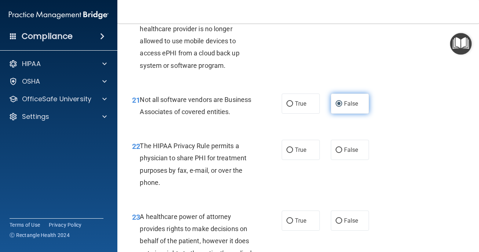
scroll to position [1569, 0]
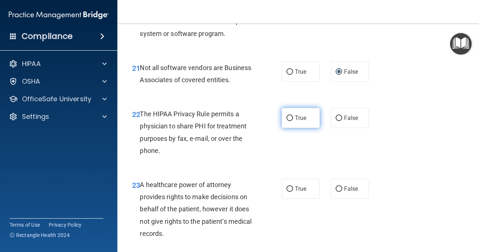
click at [292, 118] on input "True" at bounding box center [289, 119] width 7 height 6
radio input "true"
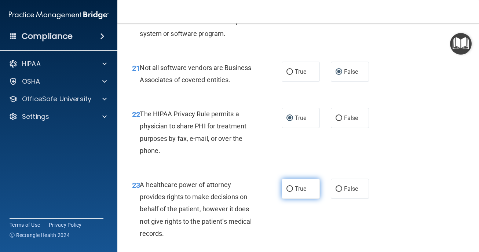
click at [292, 191] on input "True" at bounding box center [289, 189] width 7 height 6
radio input "true"
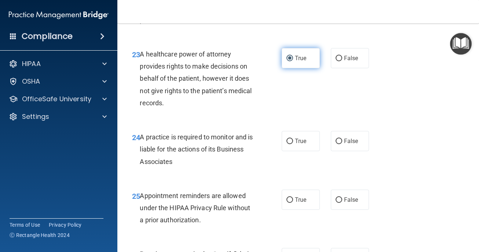
scroll to position [1701, 0]
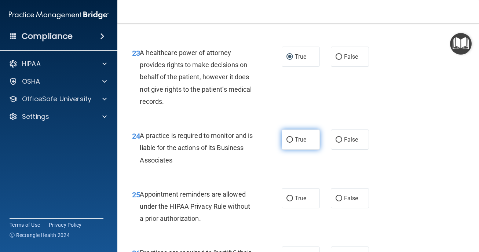
click at [288, 142] on input "True" at bounding box center [289, 140] width 7 height 6
radio input "true"
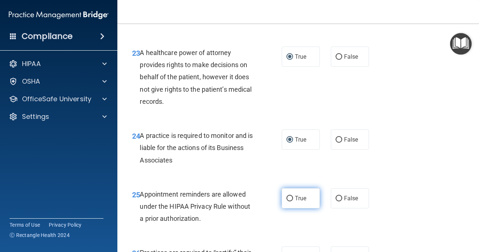
click at [290, 199] on input "True" at bounding box center [289, 199] width 7 height 6
radio input "true"
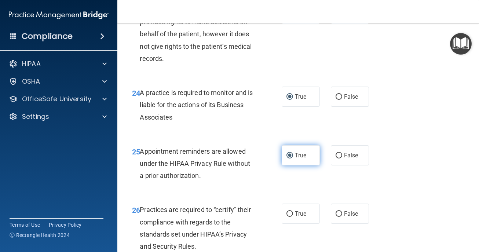
scroll to position [1775, 0]
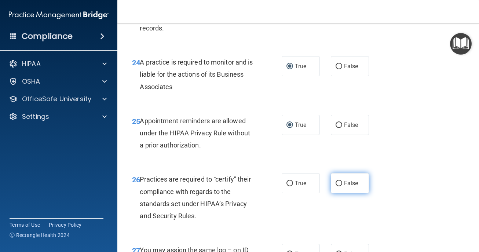
click at [338, 183] on input "False" at bounding box center [339, 184] width 7 height 6
radio input "true"
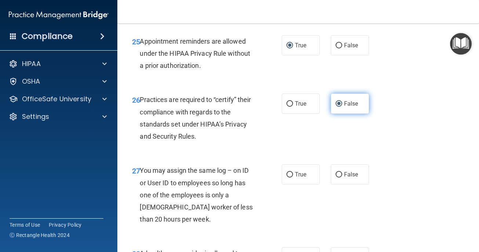
scroll to position [1877, 0]
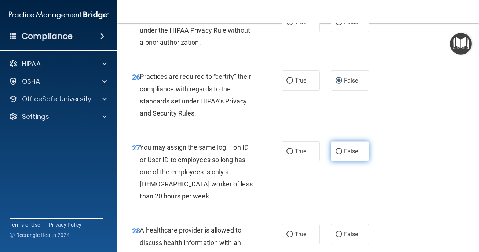
click at [339, 151] on input "False" at bounding box center [339, 152] width 7 height 6
radio input "true"
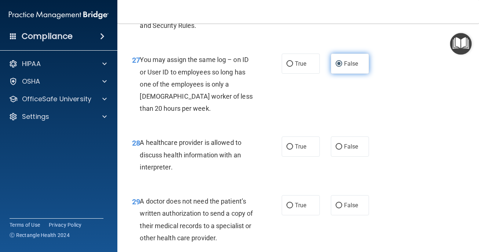
scroll to position [1965, 0]
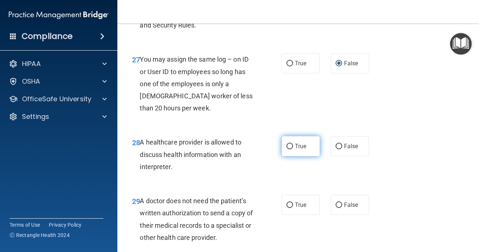
click at [287, 145] on input "True" at bounding box center [289, 147] width 7 height 6
radio input "true"
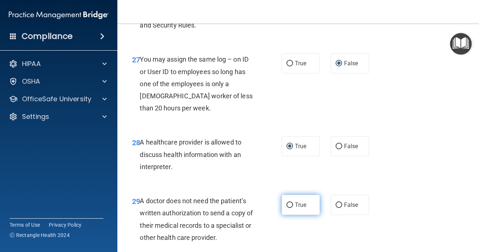
click at [292, 205] on input "True" at bounding box center [289, 205] width 7 height 6
radio input "true"
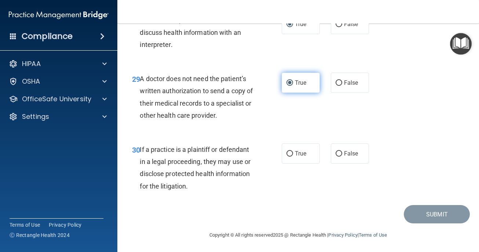
scroll to position [2089, 0]
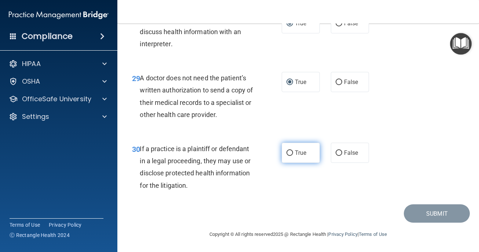
click at [291, 152] on input "True" at bounding box center [289, 153] width 7 height 6
radio input "true"
click at [425, 153] on div "30 If a practice is a plaintiff or defendant in a legal proceeding, they may us…" at bounding box center [298, 168] width 343 height 71
click at [410, 117] on div "29 A doctor does not need the patient’s written authorization to send a copy of…" at bounding box center [298, 98] width 343 height 71
click at [409, 117] on div "29 A doctor does not need the patient’s written authorization to send a copy of…" at bounding box center [298, 98] width 343 height 71
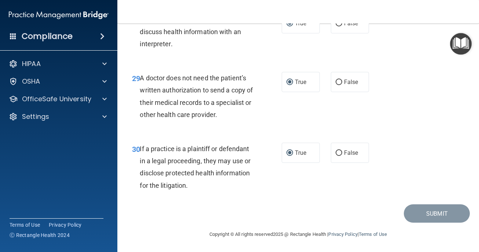
click at [406, 117] on div "29 A doctor does not need the patient’s written authorization to send a copy of…" at bounding box center [298, 98] width 343 height 71
click at [394, 206] on div "Submit" at bounding box center [298, 213] width 343 height 19
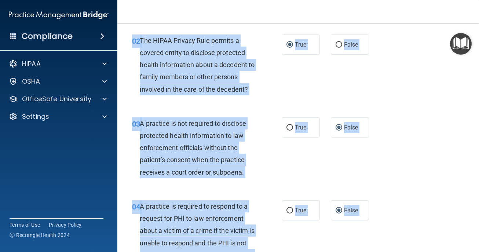
scroll to position [0, 0]
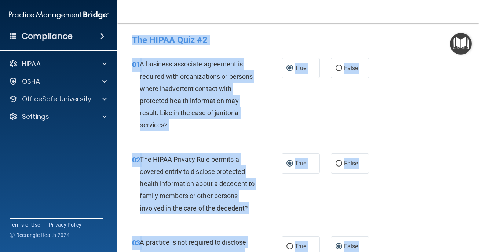
drag, startPoint x: 429, startPoint y: 126, endPoint x: 428, endPoint y: -2, distance: 127.6
click at [428, 0] on html "Compliance HIPAA Documents and Policies Report an Incident Business Associates …" at bounding box center [239, 126] width 479 height 252
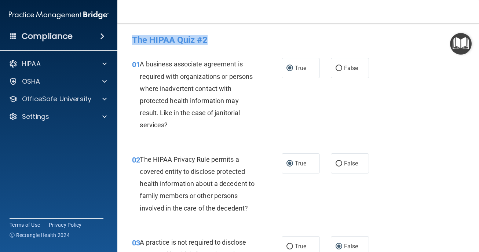
drag, startPoint x: 423, startPoint y: 21, endPoint x: 421, endPoint y: 42, distance: 21.0
click at [421, 45] on div "Toggle navigation Karen Brown karenkauffmanbrown1@gmail.com Manage My Enterpris…" at bounding box center [298, 126] width 362 height 252
drag, startPoint x: 421, startPoint y: 42, endPoint x: 416, endPoint y: 80, distance: 38.0
drag, startPoint x: 416, startPoint y: 83, endPoint x: 412, endPoint y: 89, distance: 7.1
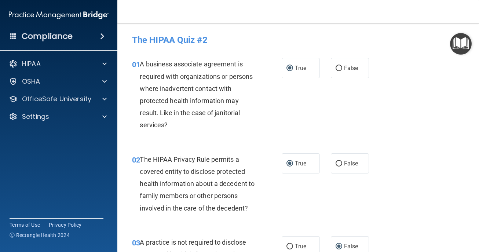
click at [413, 90] on div "01 A business associate agreement is required with organizations or persons whe…" at bounding box center [298, 96] width 343 height 95
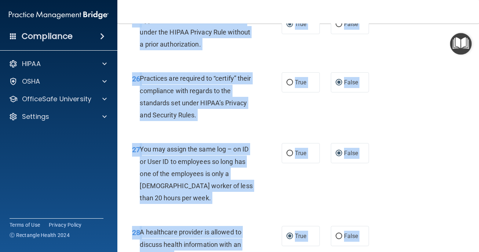
scroll to position [2089, 0]
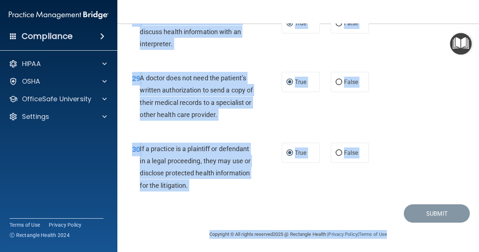
drag, startPoint x: 410, startPoint y: 76, endPoint x: 359, endPoint y: 260, distance: 191.0
click at [359, 252] on html "Compliance HIPAA Documents and Policies Report an Incident Business Associates …" at bounding box center [239, 126] width 479 height 252
drag, startPoint x: 418, startPoint y: 166, endPoint x: 432, endPoint y: 150, distance: 21.6
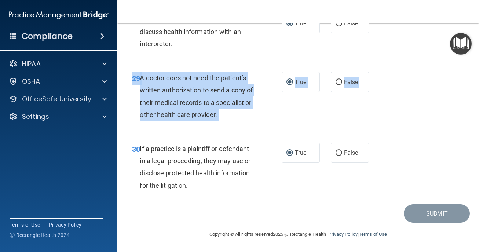
drag, startPoint x: 432, startPoint y: 150, endPoint x: 435, endPoint y: 119, distance: 30.9
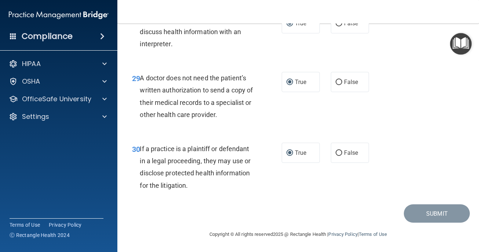
drag, startPoint x: 469, startPoint y: 112, endPoint x: 444, endPoint y: 101, distance: 27.3
click at [446, 97] on div "29 A doctor does not need the patient’s written authorization to send a copy of…" at bounding box center [298, 98] width 343 height 71
click at [442, 110] on div "29 A doctor does not need the patient’s written authorization to send a copy of…" at bounding box center [298, 98] width 343 height 71
drag, startPoint x: 470, startPoint y: 153, endPoint x: 476, endPoint y: 179, distance: 27.0
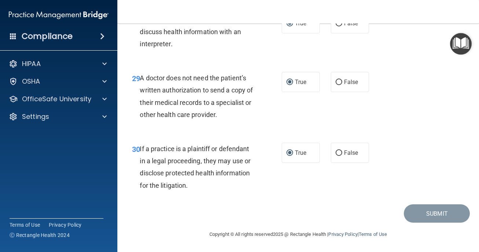
click at [475, 179] on main "- The HIPAA Quiz #2 This quiz doesn’t expire until [DATE]. Are you sure you wan…" at bounding box center [298, 137] width 362 height 228
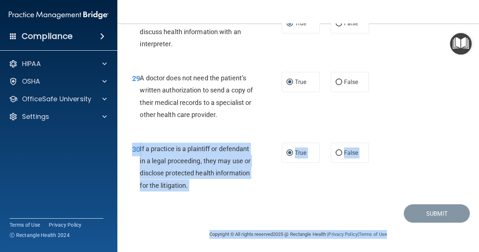
drag, startPoint x: 474, startPoint y: 231, endPoint x: 463, endPoint y: 146, distance: 85.4
click at [463, 146] on main "- The HIPAA Quiz #2 This quiz doesn’t expire until [DATE]. Are you sure you wan…" at bounding box center [298, 137] width 362 height 228
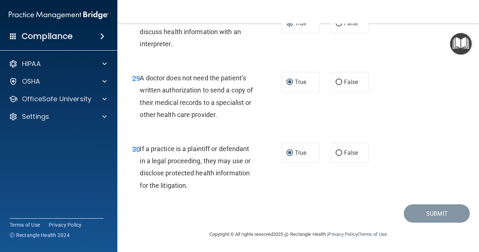
drag, startPoint x: 463, startPoint y: 146, endPoint x: 424, endPoint y: 162, distance: 42.4
click at [424, 162] on div "30 If a practice is a plaintiff or defendant in a legal proceeding, they may us…" at bounding box center [298, 168] width 343 height 71
click at [422, 164] on div "30 If a practice is a plaintiff or defendant in a legal proceeding, they may us…" at bounding box center [298, 168] width 343 height 71
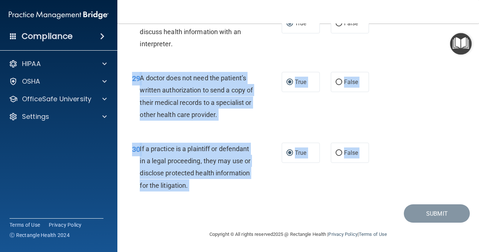
drag, startPoint x: 400, startPoint y: 214, endPoint x: 410, endPoint y: 117, distance: 97.0
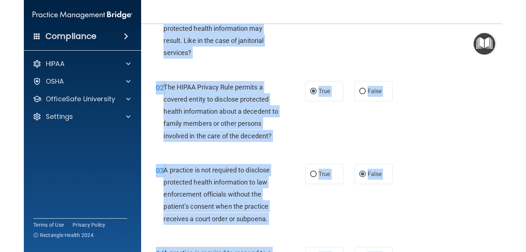
scroll to position [0, 0]
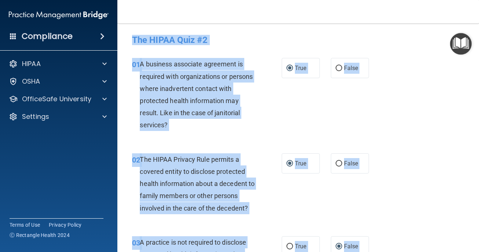
drag, startPoint x: 410, startPoint y: 117, endPoint x: 471, endPoint y: 18, distance: 116.8
click at [472, 19] on div "Toggle navigation Karen Brown karenkauffmanbrown1@gmail.com Manage My Enterpris…" at bounding box center [298, 126] width 362 height 252
click at [475, 30] on main "- The HIPAA Quiz #2 This quiz doesn’t expire until [DATE]. Are you sure you wan…" at bounding box center [298, 137] width 362 height 228
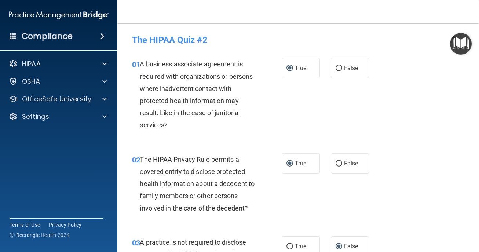
click at [475, 32] on main "- The HIPAA Quiz #2 This quiz doesn’t expire until [DATE]. Are you sure you wan…" at bounding box center [298, 137] width 362 height 228
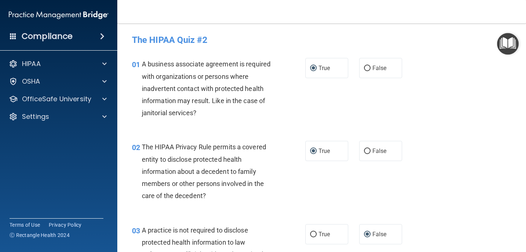
click at [475, 91] on div "01 A business associate agreement is required with organizations or persons whe…" at bounding box center [322, 90] width 391 height 83
click at [475, 89] on div "01 A business associate agreement is required with organizations or persons whe…" at bounding box center [322, 90] width 391 height 83
click at [475, 93] on div "01 A business associate agreement is required with organizations or persons whe…" at bounding box center [322, 90] width 391 height 83
drag, startPoint x: 490, startPoint y: 92, endPoint x: 487, endPoint y: 41, distance: 51.8
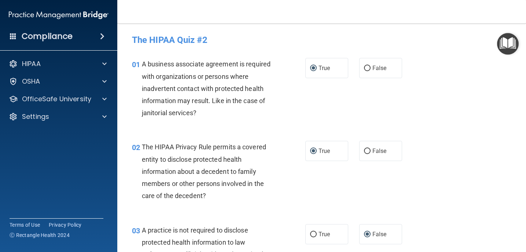
click at [475, 196] on div "02 The HIPAA Privacy Rule permits a covered entity to disclose protected health…" at bounding box center [322, 173] width 391 height 83
click at [475, 197] on div "02 The HIPAA Privacy Rule permits a covered entity to disclose protected health…" at bounding box center [322, 173] width 391 height 83
